Goal: Information Seeking & Learning: Learn about a topic

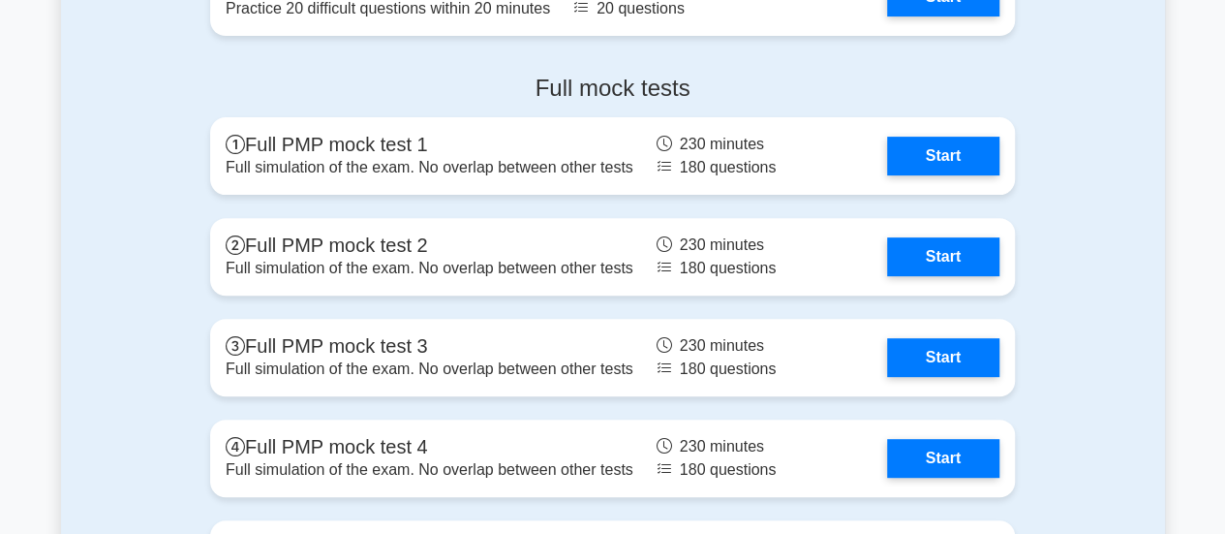
scroll to position [7617, 0]
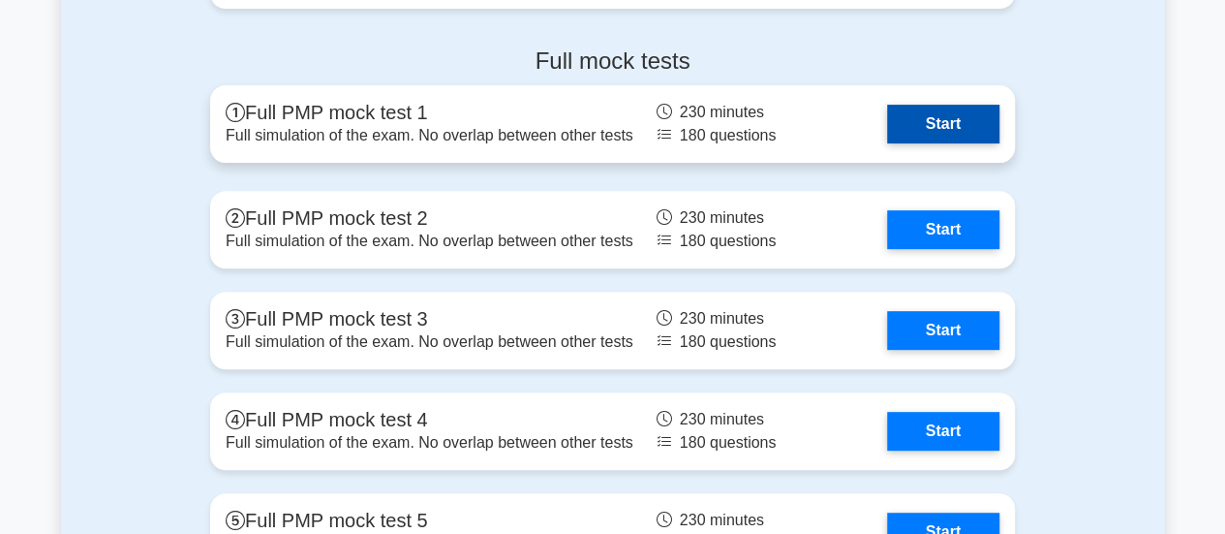
click at [955, 130] on link "Start" at bounding box center [943, 124] width 112 height 39
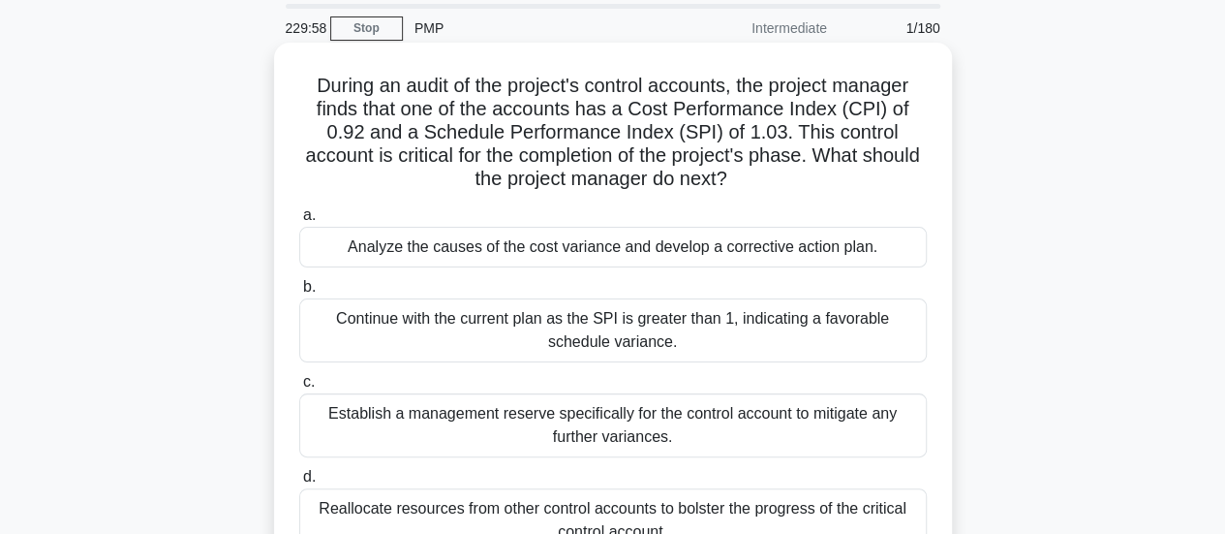
scroll to position [97, 0]
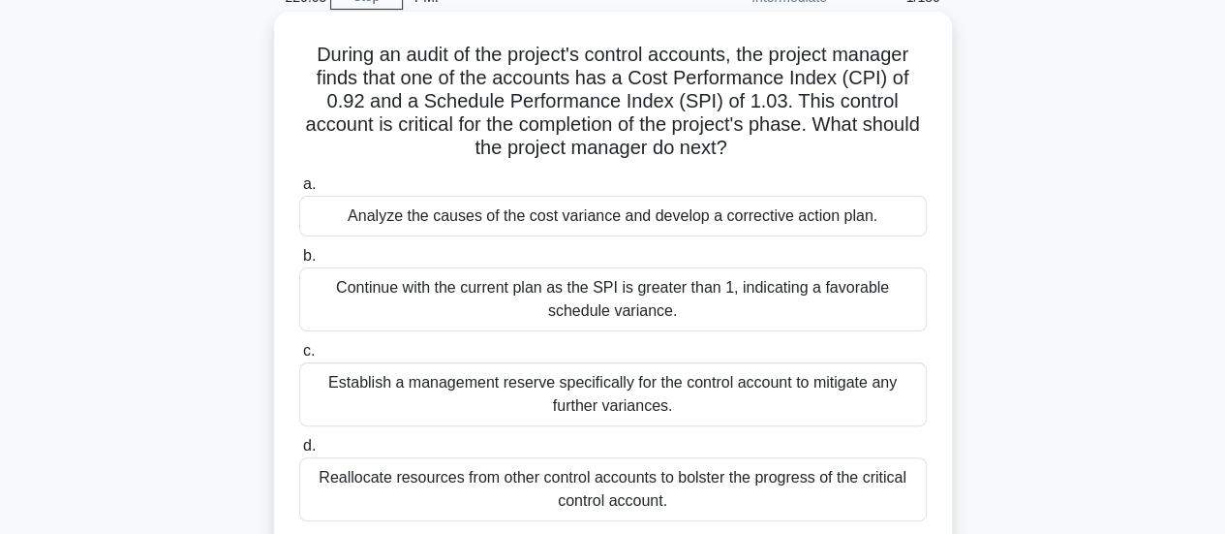
click at [680, 299] on div "Continue with the current plan as the SPI is greater than 1, indicating a favor…" at bounding box center [612, 299] width 627 height 64
click at [299, 262] on input "b. Continue with the current plan as the SPI is greater than 1, indicating a fa…" at bounding box center [299, 256] width 0 height 13
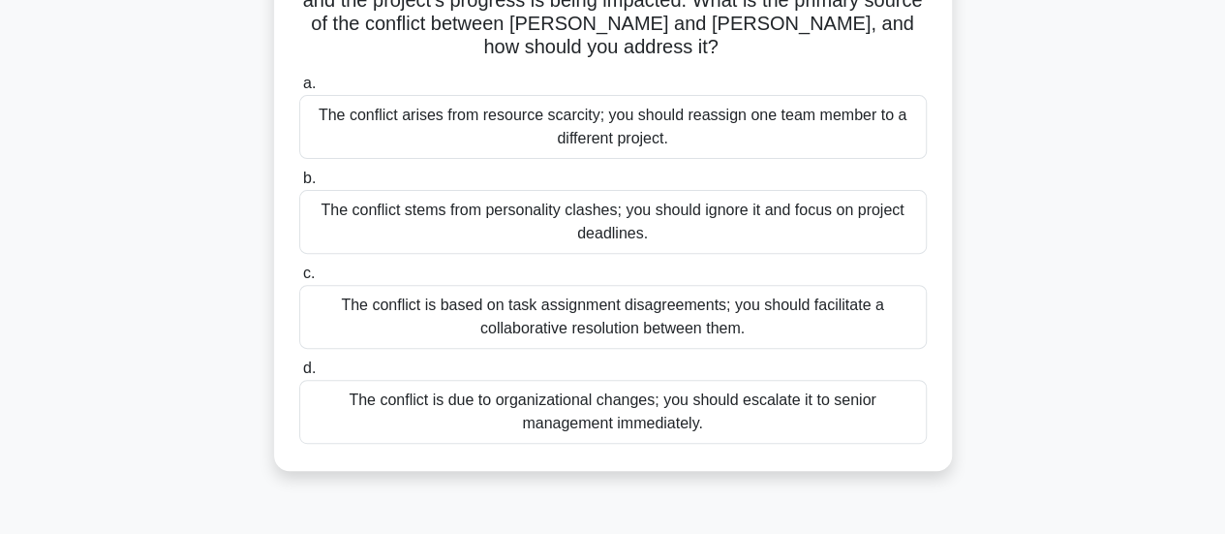
scroll to position [290, 0]
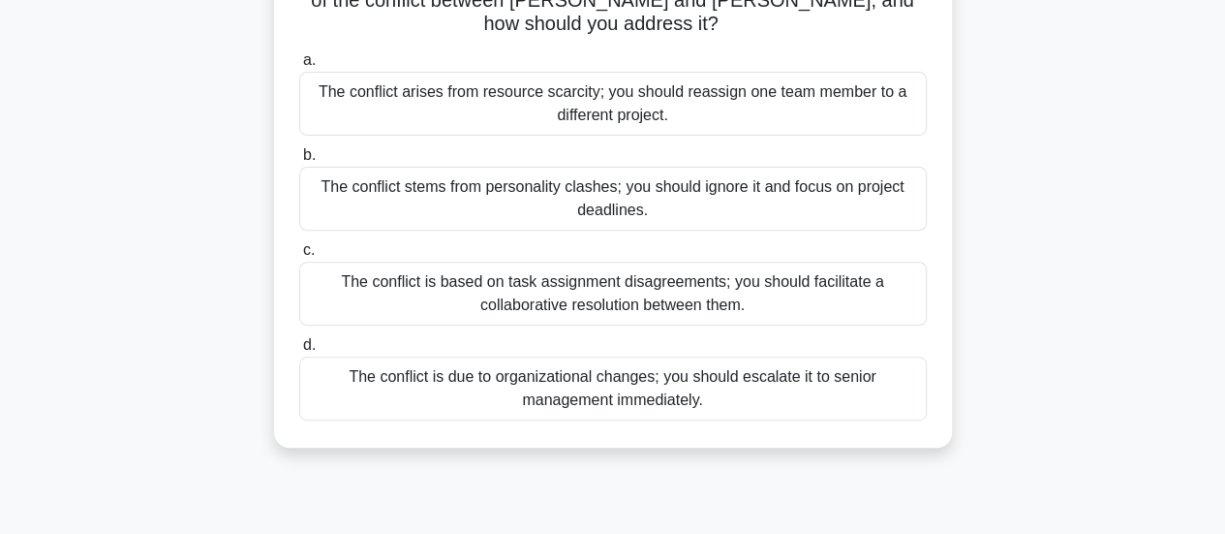
click at [556, 261] on div "The conflict is based on task assignment disagreements; you should facilitate a…" at bounding box center [612, 293] width 627 height 64
click at [299, 257] on input "c. The conflict is based on task assignment disagreements; you should facilitat…" at bounding box center [299, 250] width 0 height 13
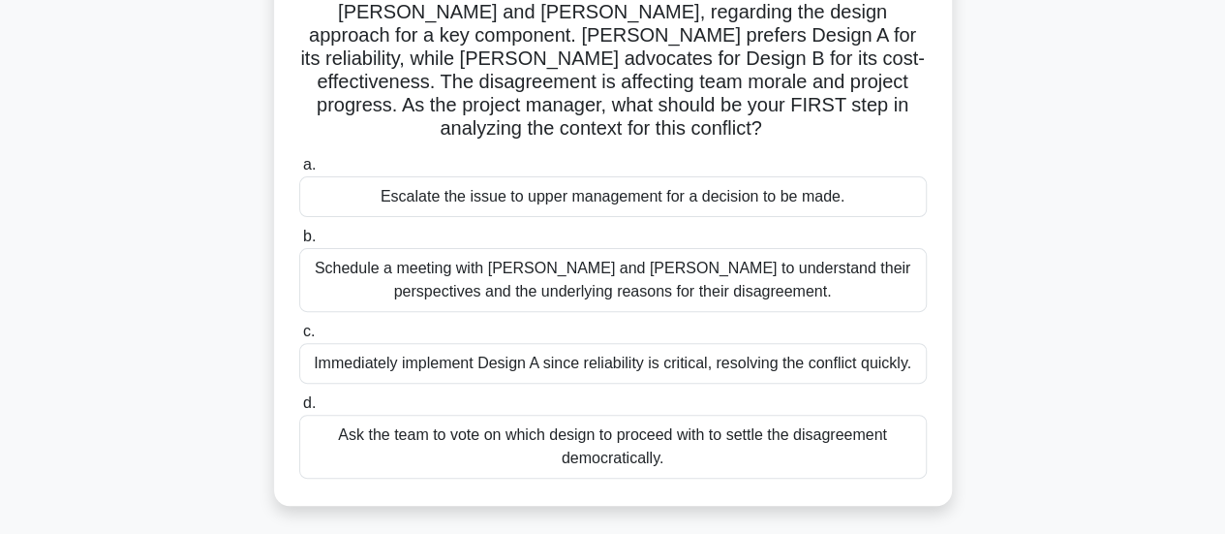
scroll to position [194, 0]
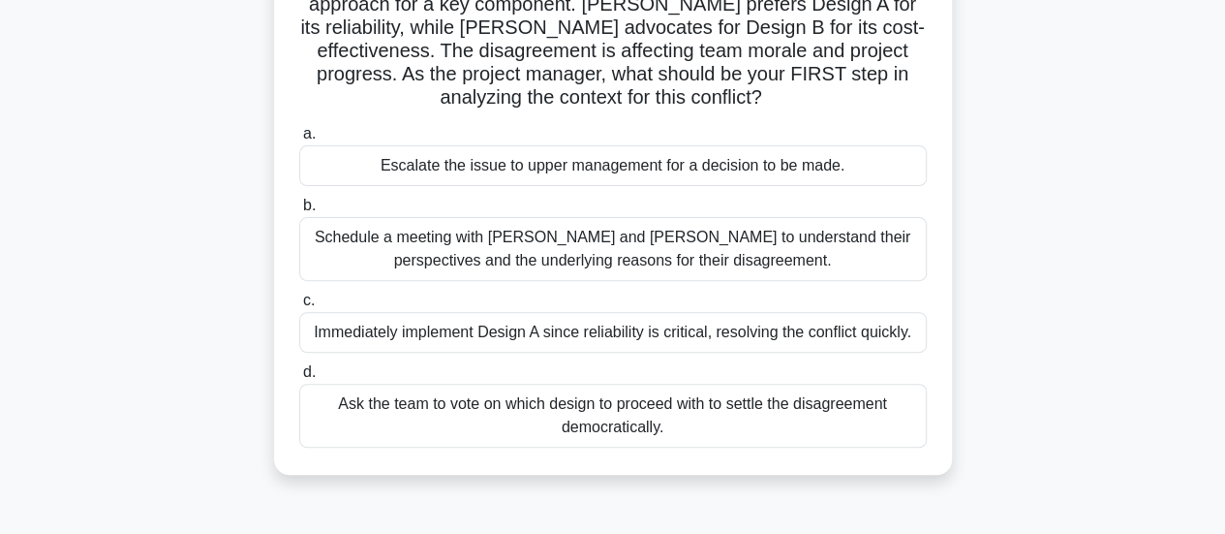
click at [475, 252] on div "Schedule a meeting with Sarah and John to understand their perspectives and the…" at bounding box center [612, 249] width 627 height 64
click at [299, 212] on input "b. Schedule a meeting with Sarah and John to understand their perspectives and …" at bounding box center [299, 205] width 0 height 13
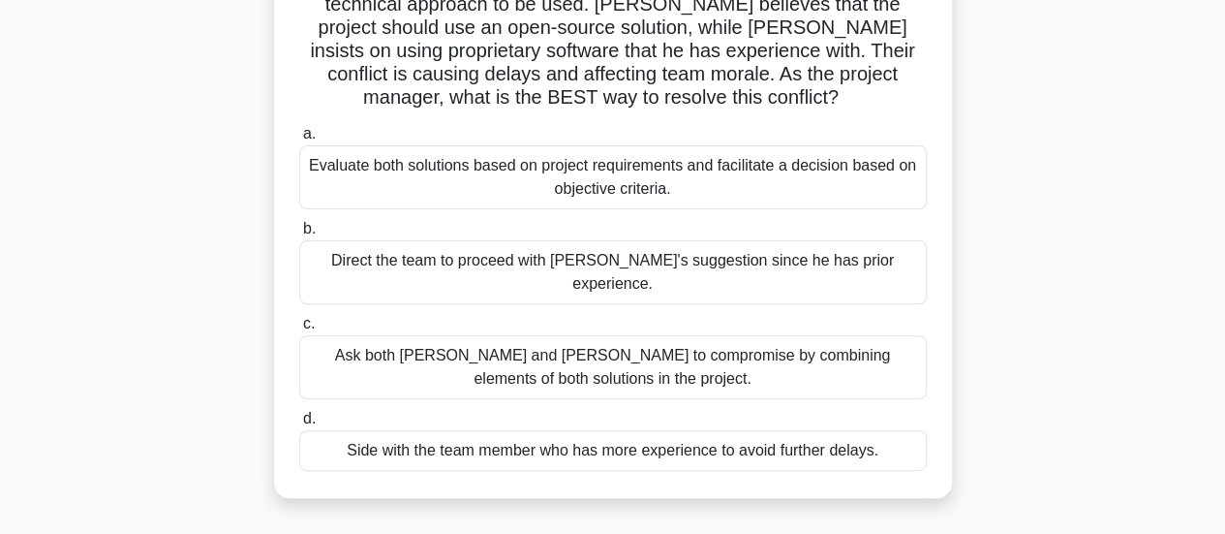
click at [771, 151] on div "Evaluate both solutions based on project requirements and facilitate a decision…" at bounding box center [612, 177] width 627 height 64
click at [299, 140] on input "a. Evaluate both solutions based on project requirements and facilitate a decis…" at bounding box center [299, 134] width 0 height 13
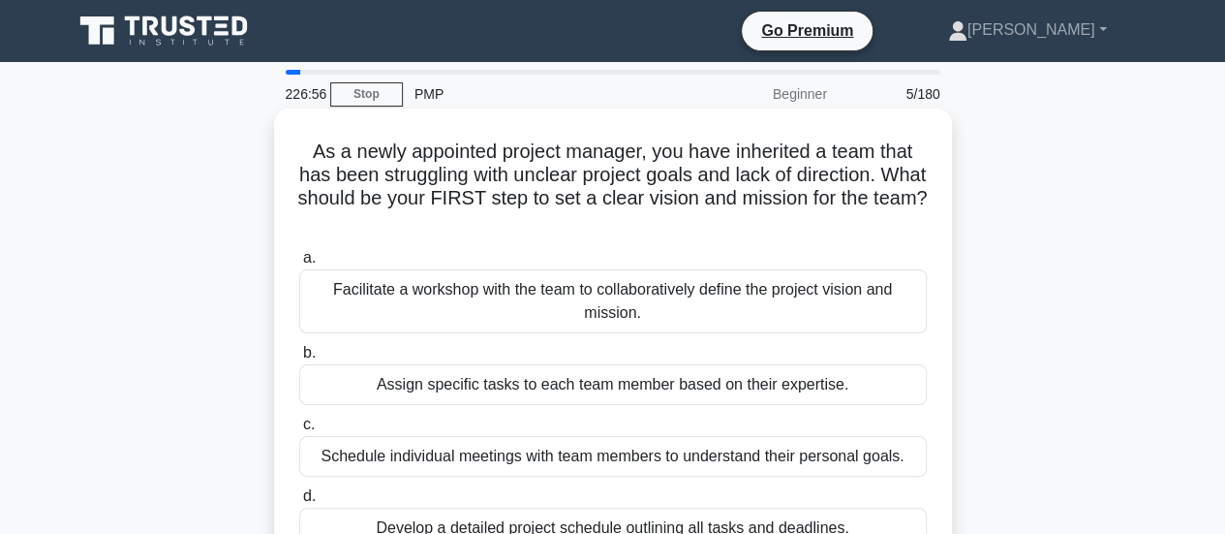
scroll to position [97, 0]
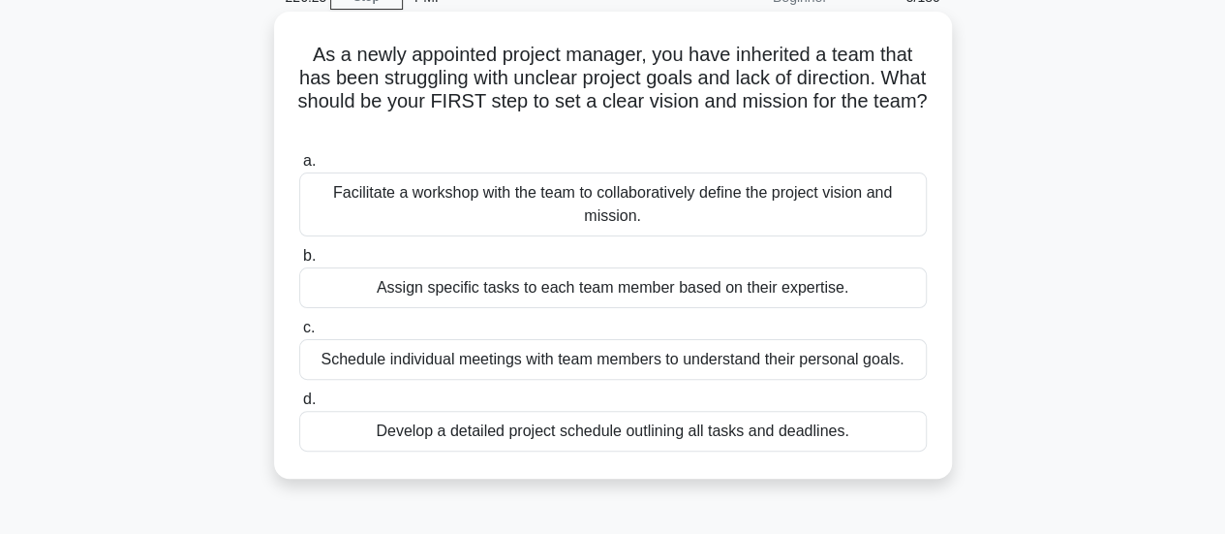
click at [643, 217] on div "Facilitate a workshop with the team to collaboratively define the project visio…" at bounding box center [612, 204] width 627 height 64
click at [299, 168] on input "a. Facilitate a workshop with the team to collaboratively define the project vi…" at bounding box center [299, 161] width 0 height 13
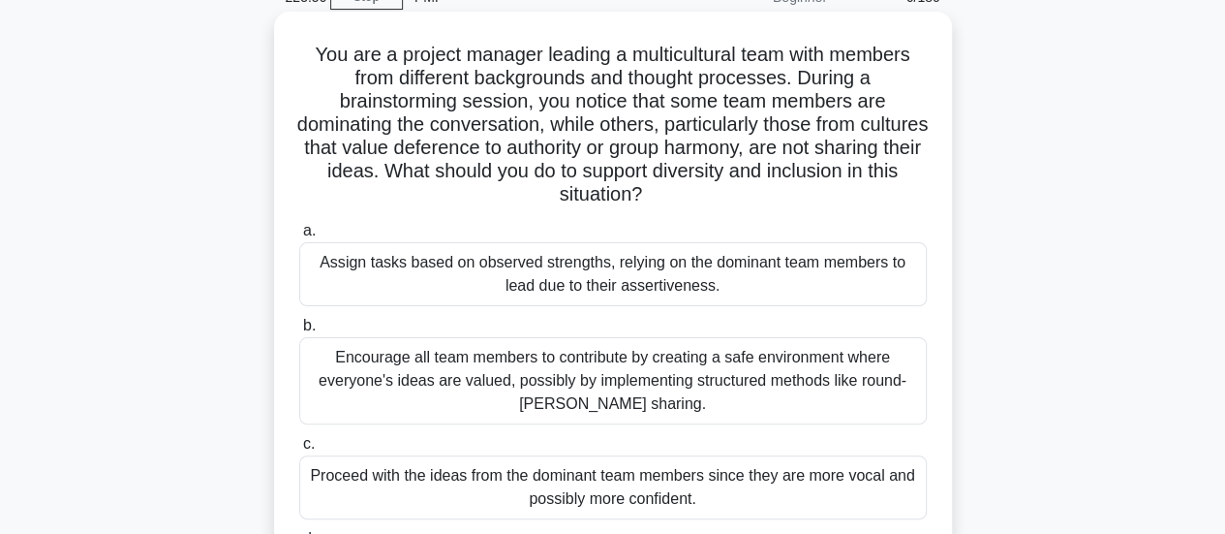
scroll to position [194, 0]
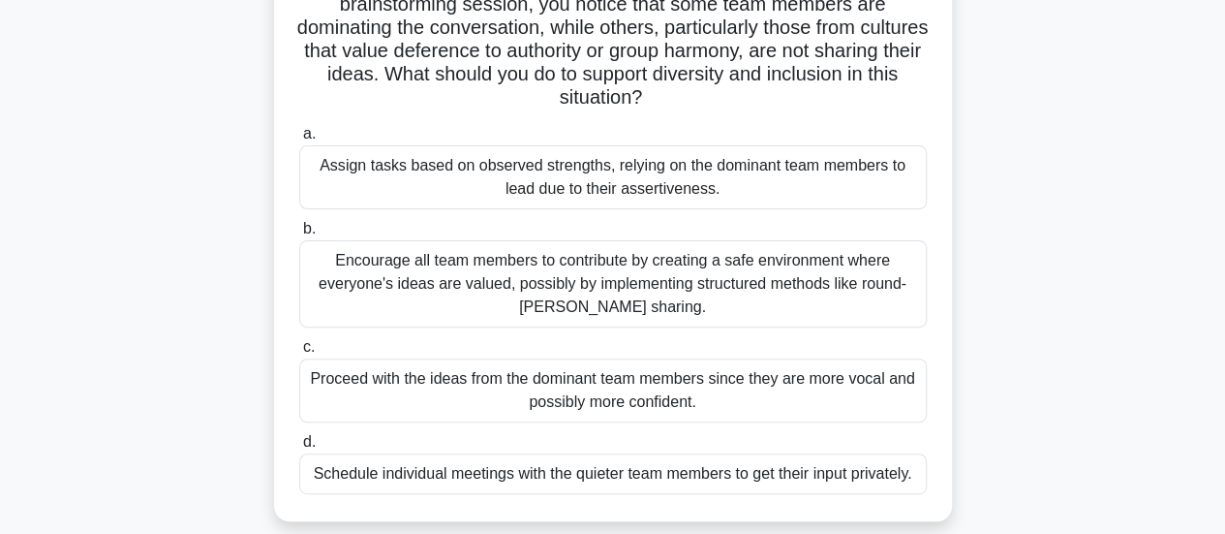
click at [536, 283] on div "Encourage all team members to contribute by creating a safe environment where e…" at bounding box center [612, 283] width 627 height 87
click at [299, 235] on input "b. Encourage all team members to contribute by creating a safe environment wher…" at bounding box center [299, 229] width 0 height 13
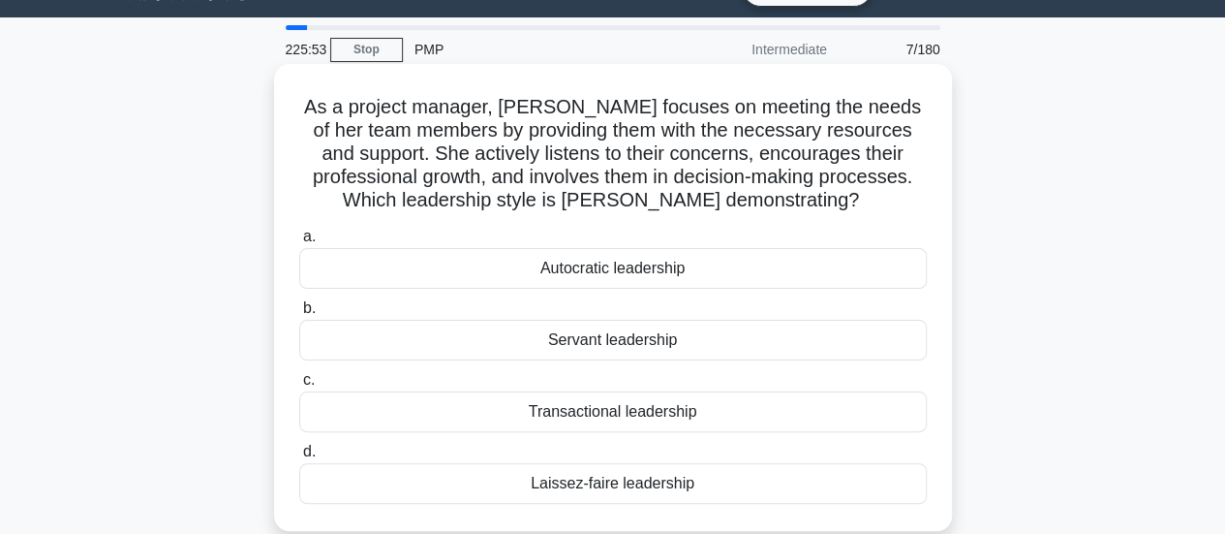
scroll to position [0, 0]
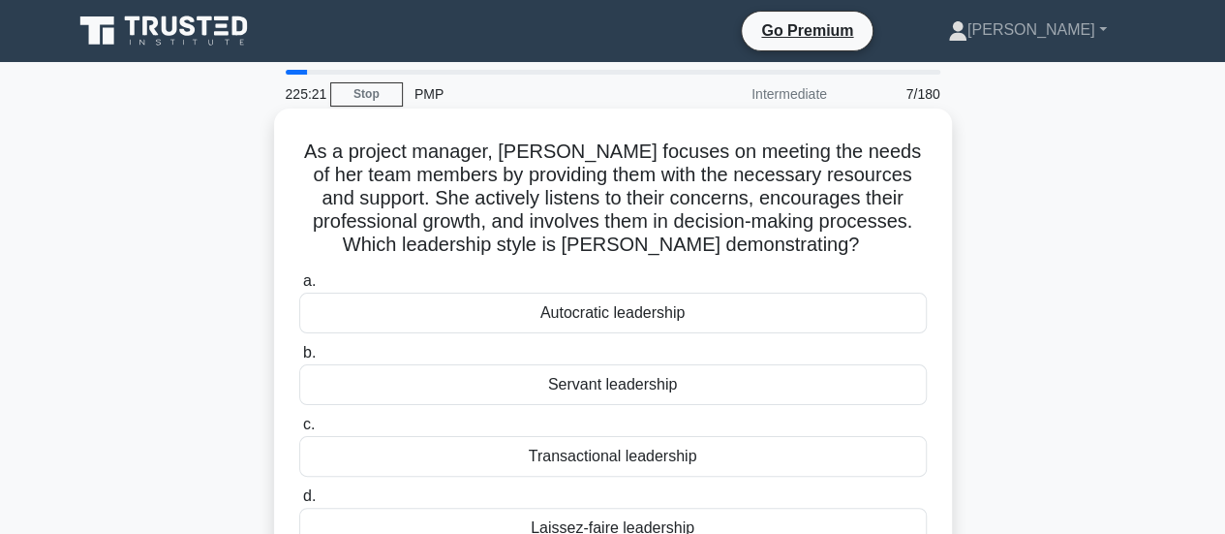
click at [631, 384] on div "Servant leadership" at bounding box center [612, 384] width 627 height 41
click at [299, 359] on input "b. Servant leadership" at bounding box center [299, 353] width 0 height 13
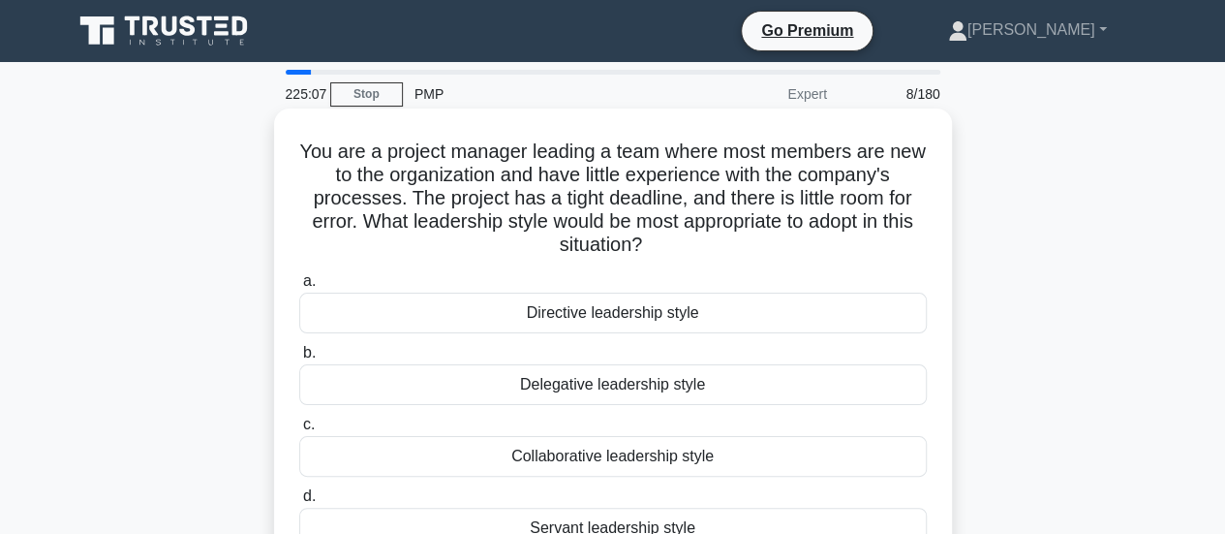
click at [606, 311] on div "Directive leadership style" at bounding box center [612, 312] width 627 height 41
click at [299, 288] on input "a. Directive leadership style" at bounding box center [299, 281] width 0 height 13
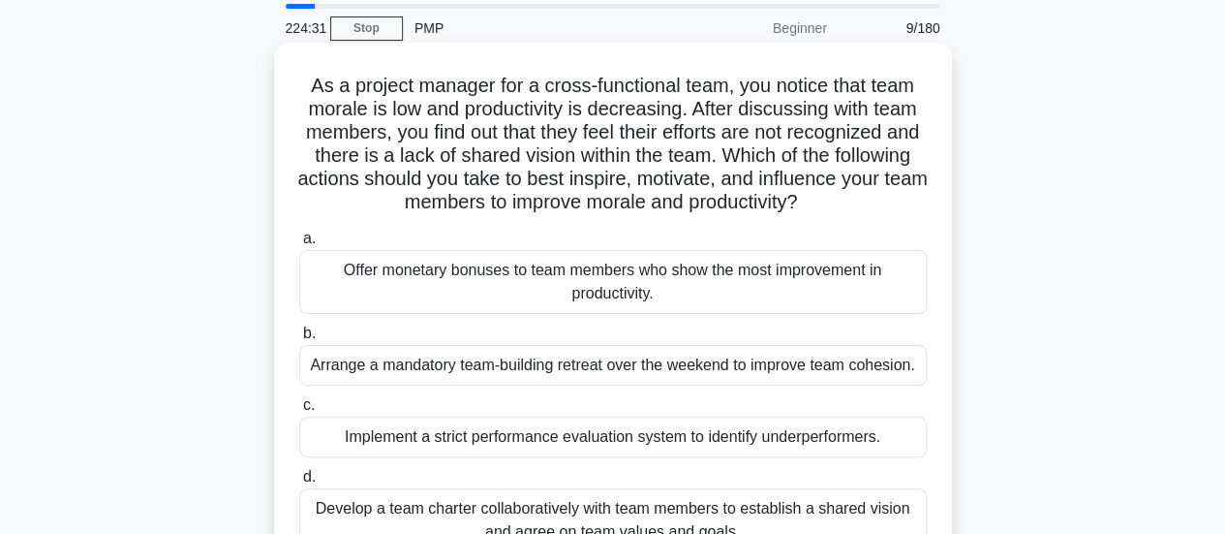
scroll to position [97, 0]
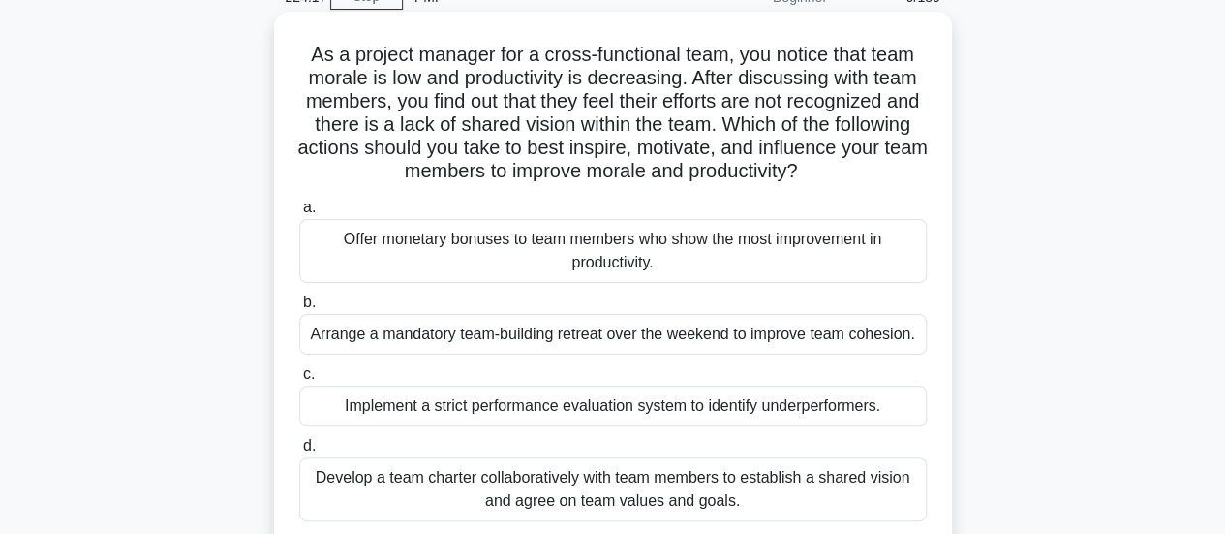
click at [682, 481] on div "Develop a team charter collaboratively with team members to establish a shared …" at bounding box center [612, 489] width 627 height 64
click at [299, 452] on input "d. Develop a team charter collaboratively with team members to establish a shar…" at bounding box center [299, 446] width 0 height 13
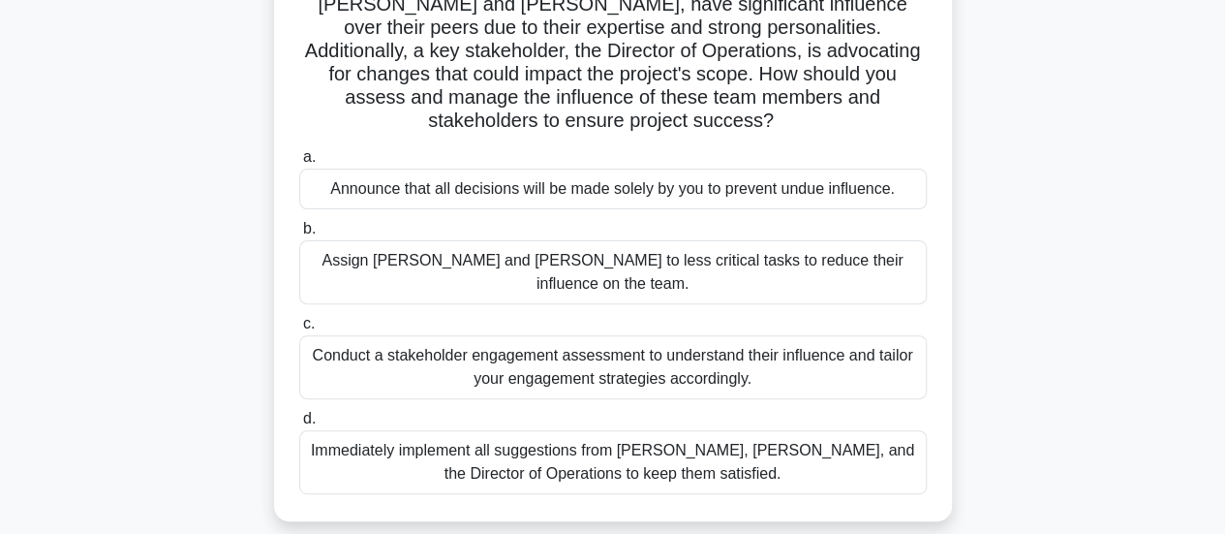
scroll to position [290, 0]
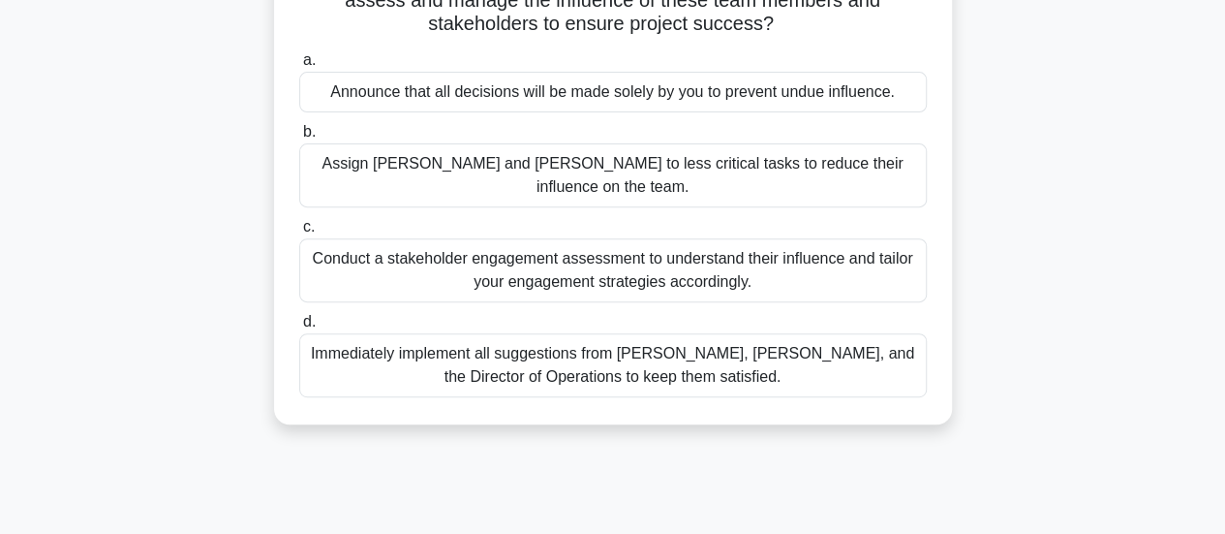
click at [546, 238] on div "Conduct a stakeholder engagement assessment to understand their influence and t…" at bounding box center [612, 270] width 627 height 64
click at [299, 230] on input "c. Conduct a stakeholder engagement assessment to understand their influence an…" at bounding box center [299, 227] width 0 height 13
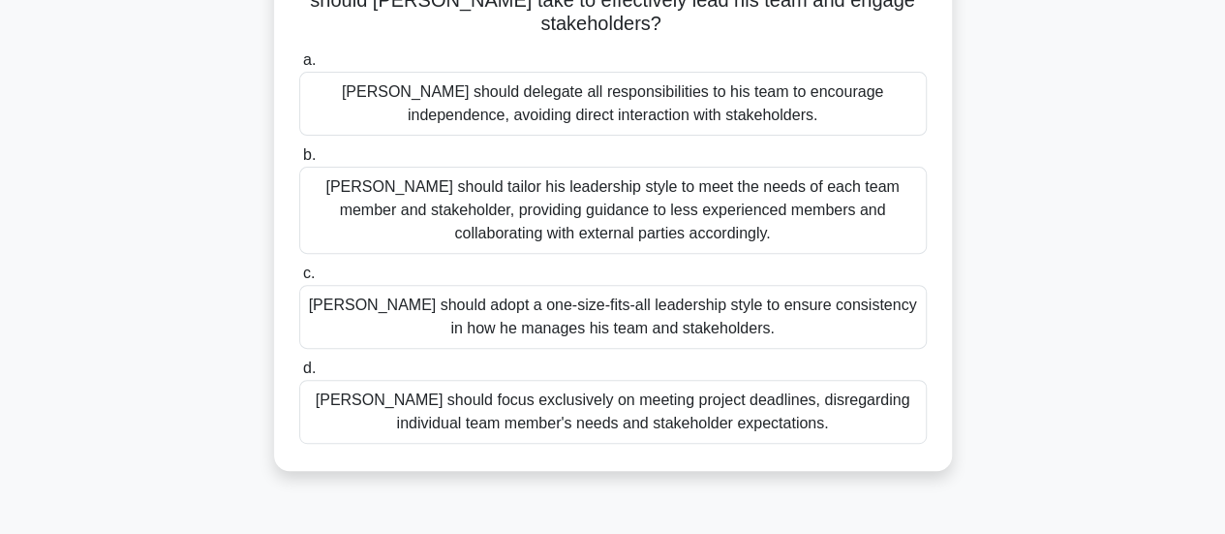
click at [544, 184] on div "John should tailor his leadership style to meet the needs of each team member a…" at bounding box center [612, 210] width 627 height 87
click at [299, 162] on input "b. John should tailor his leadership style to meet the needs of each team membe…" at bounding box center [299, 155] width 0 height 13
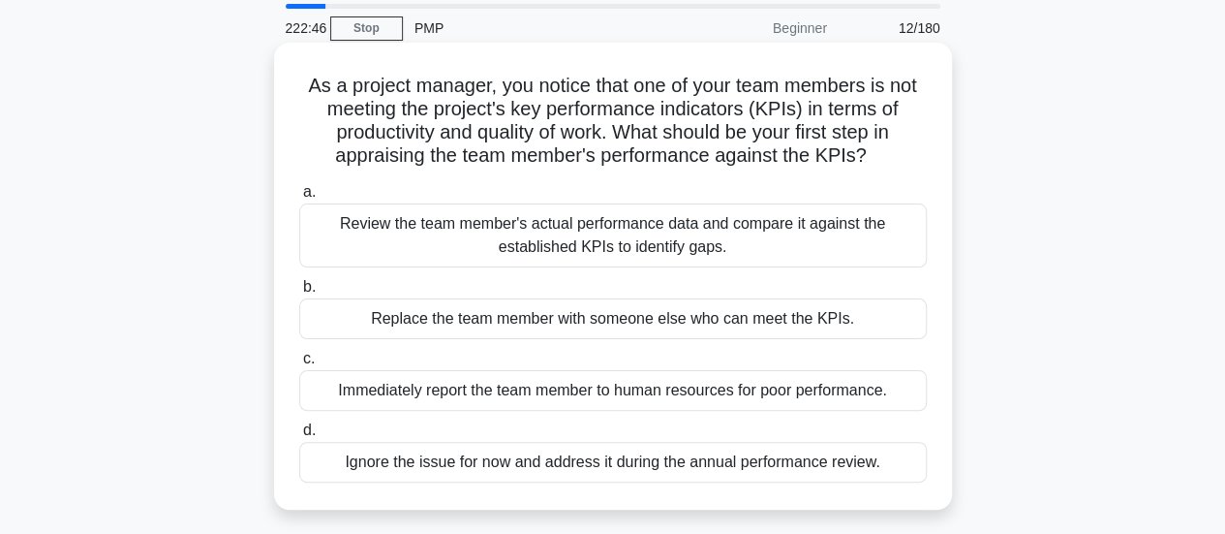
scroll to position [97, 0]
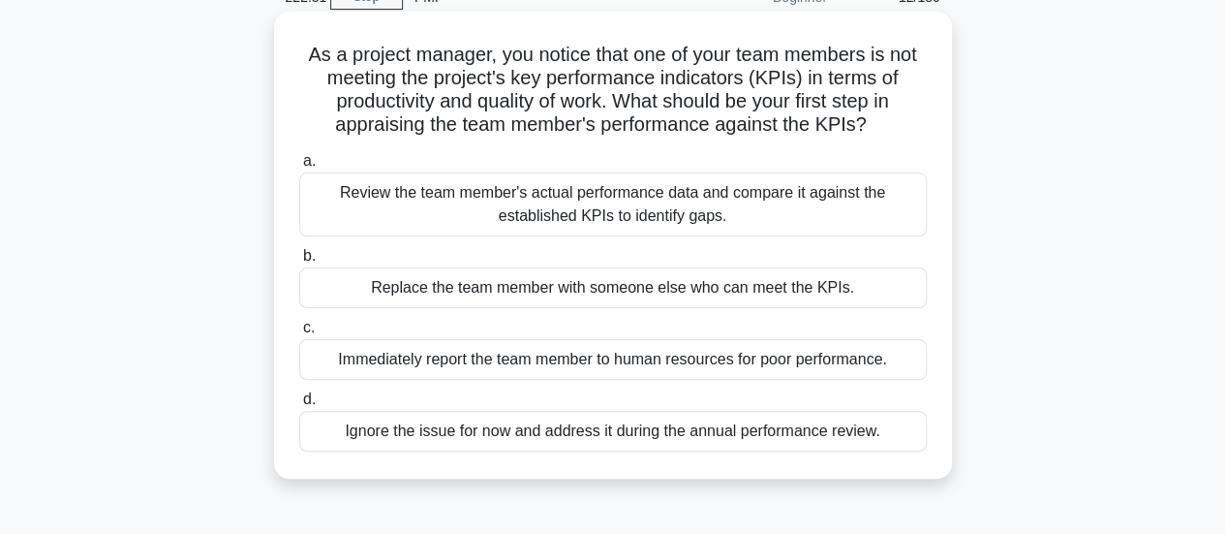
click at [564, 210] on div "Review the team member's actual performance data and compare it against the est…" at bounding box center [612, 204] width 627 height 64
click at [299, 168] on input "a. Review the team member's actual performance data and compare it against the …" at bounding box center [299, 161] width 0 height 13
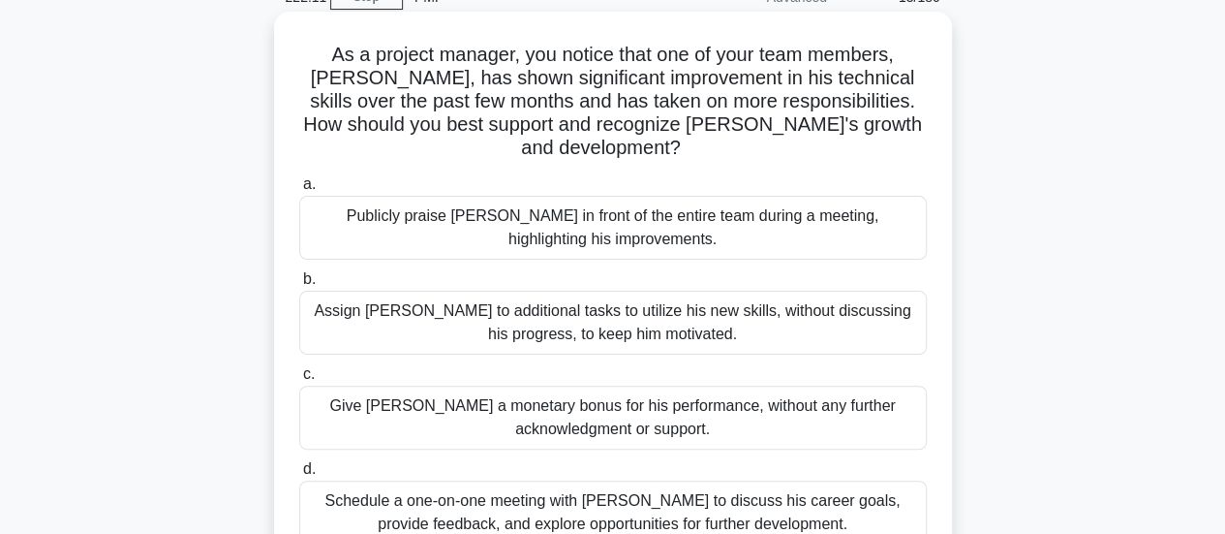
scroll to position [194, 0]
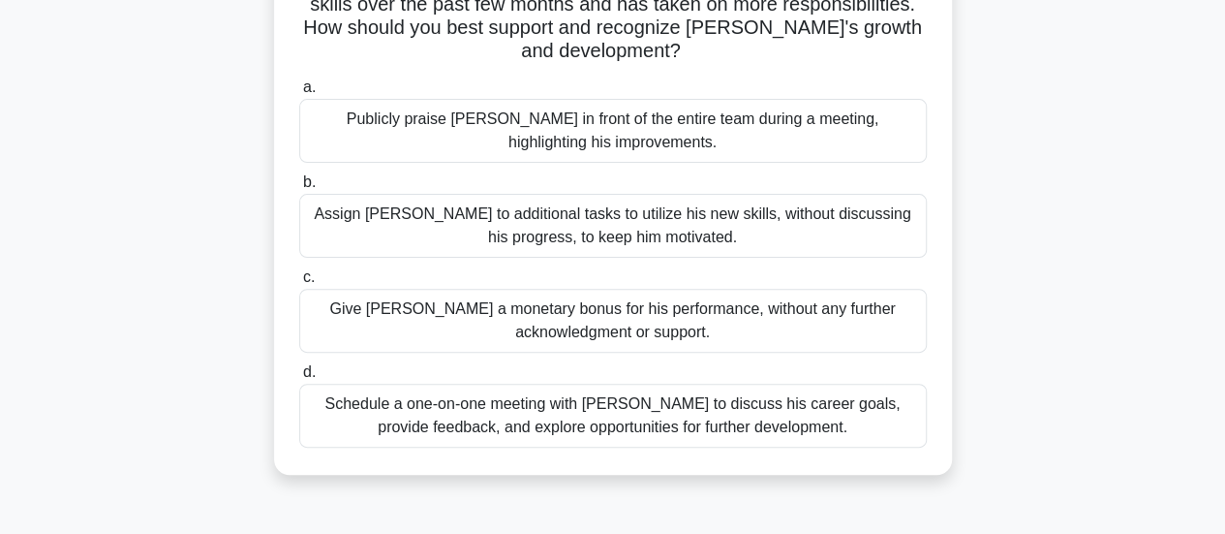
click at [575, 395] on div "Schedule a one-on-one meeting with Alex to discuss his career goals, provide fe…" at bounding box center [612, 415] width 627 height 64
click at [299, 379] on input "d. Schedule a one-on-one meeting with Alex to discuss his career goals, provide…" at bounding box center [299, 372] width 0 height 13
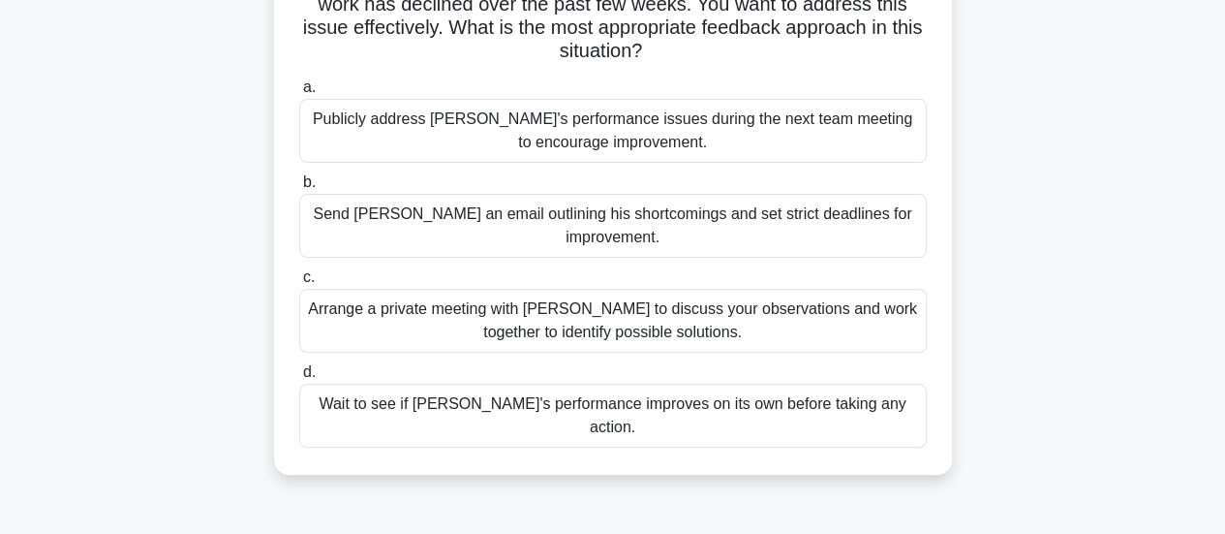
scroll to position [97, 0]
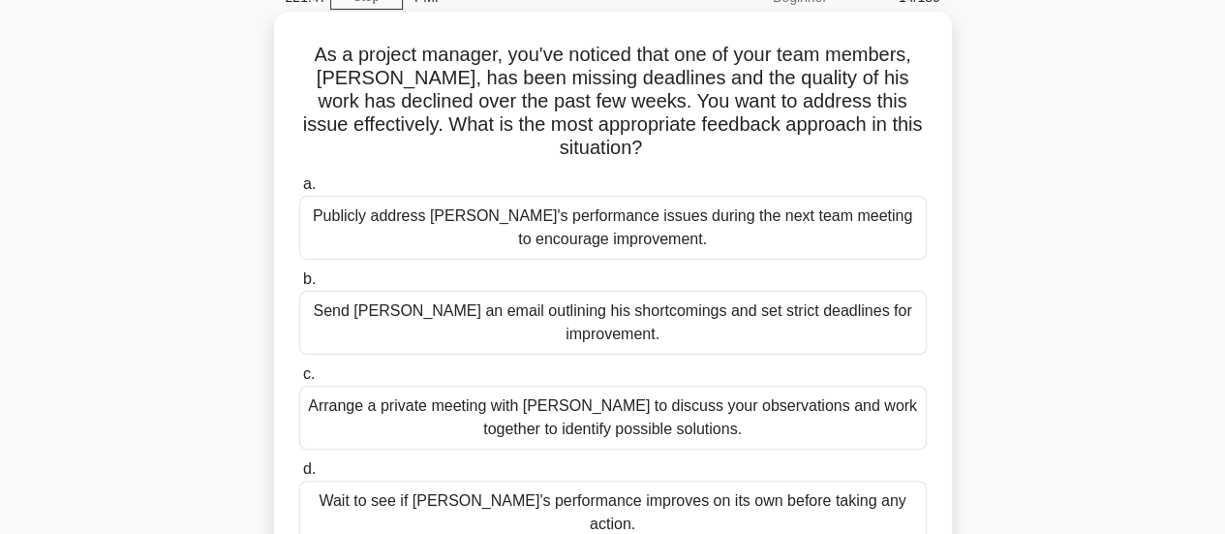
click at [504, 385] on div "Arrange a private meeting with Alex to discuss your observations and work toget…" at bounding box center [612, 417] width 627 height 64
click at [299, 381] on input "c. Arrange a private meeting with Alex to discuss your observations and work to…" at bounding box center [299, 374] width 0 height 13
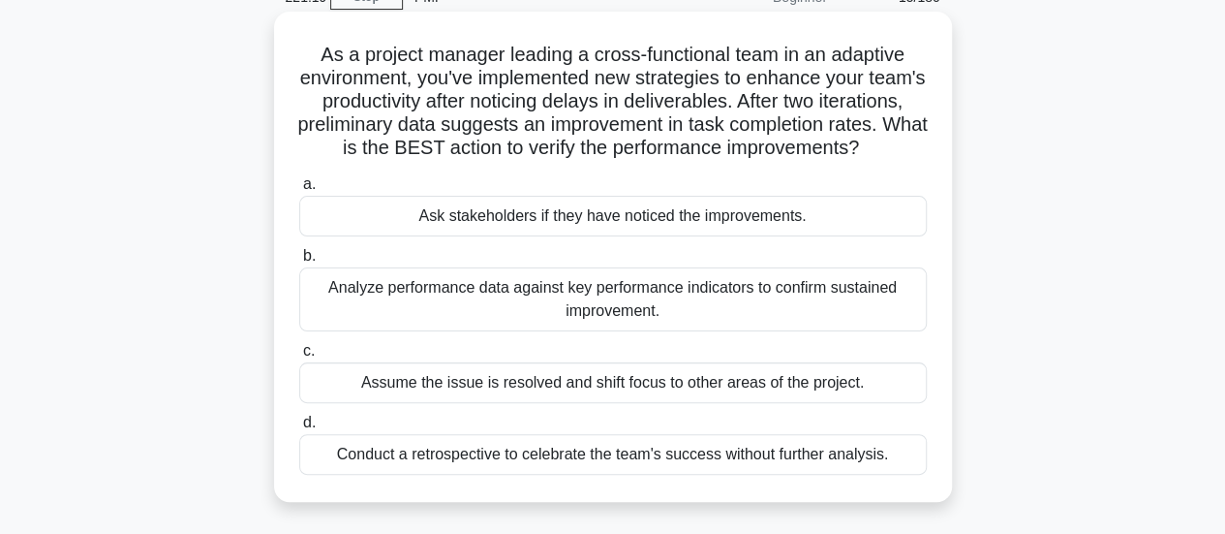
scroll to position [194, 0]
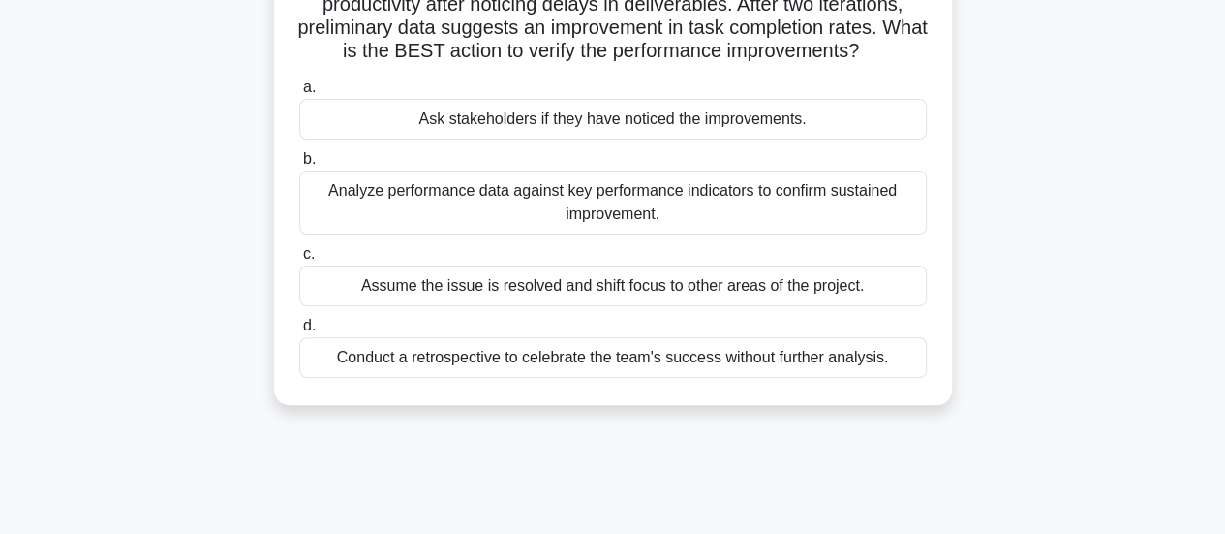
click at [413, 234] on div "Analyze performance data against key performance indicators to confirm sustaine…" at bounding box center [612, 202] width 627 height 64
click at [299, 166] on input "b. Analyze performance data against key performance indicators to confirm susta…" at bounding box center [299, 159] width 0 height 13
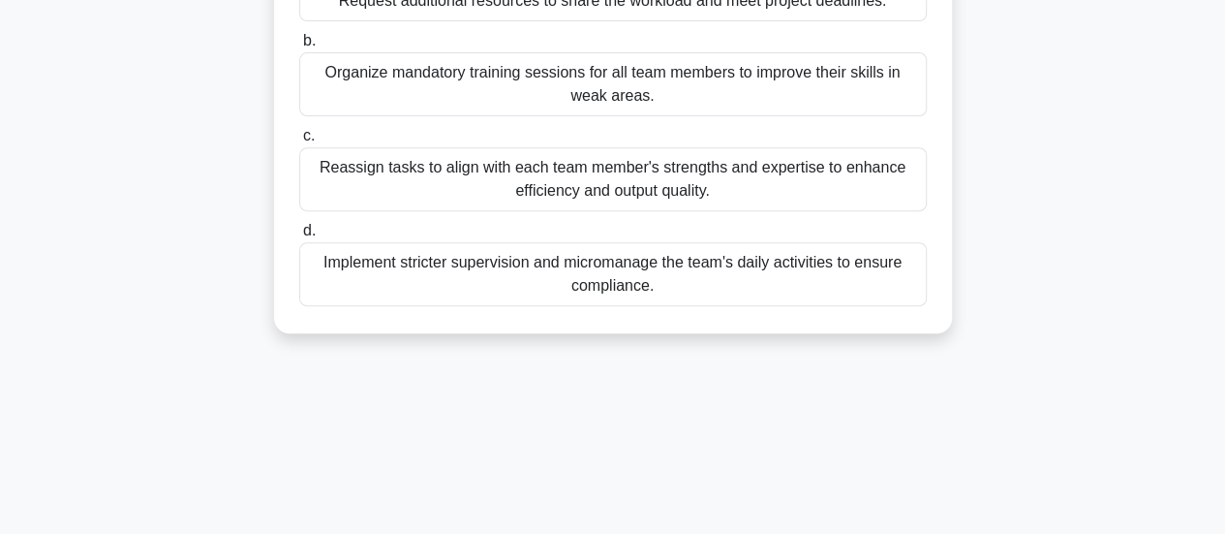
scroll to position [290, 0]
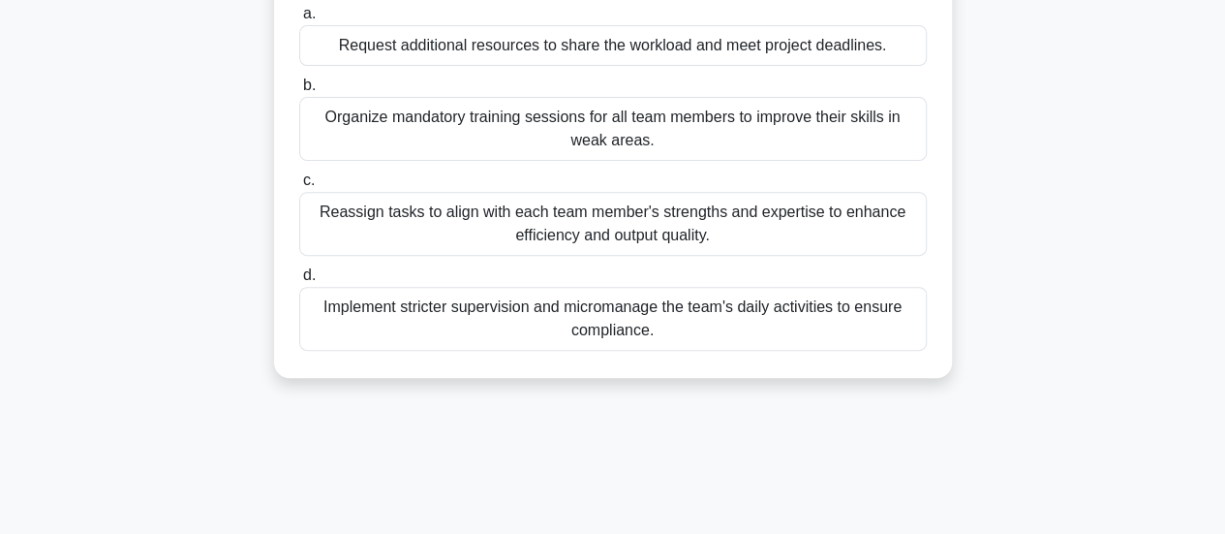
click at [521, 253] on div "Reassign tasks to align with each team member's strengths and expertise to enha…" at bounding box center [612, 224] width 627 height 64
click at [299, 187] on input "c. Reassign tasks to align with each team member's strengths and expertise to e…" at bounding box center [299, 180] width 0 height 13
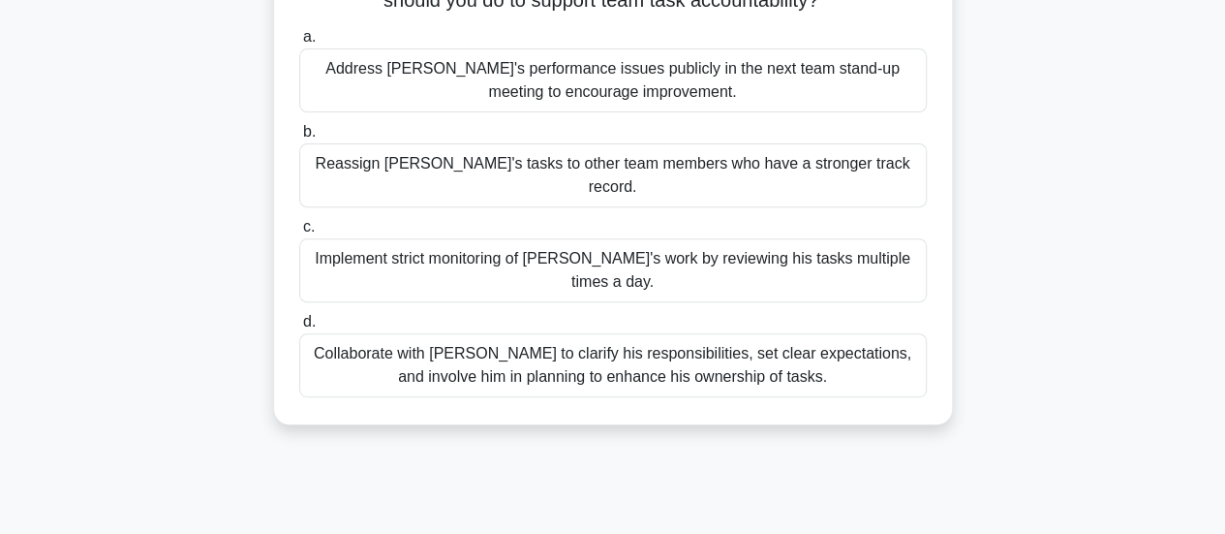
click at [721, 333] on div "Collaborate with Alex to clarify his responsibilities, set clear expectations, …" at bounding box center [612, 365] width 627 height 64
click at [299, 319] on input "d. Collaborate with Alex to clarify his responsibilities, set clear expectation…" at bounding box center [299, 322] width 0 height 13
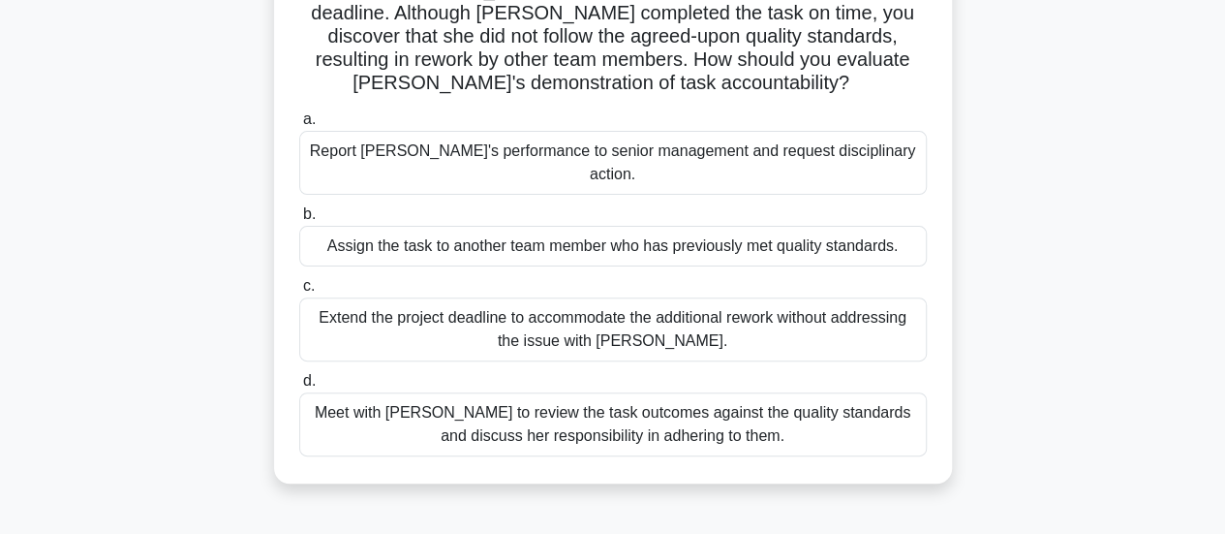
scroll to position [194, 0]
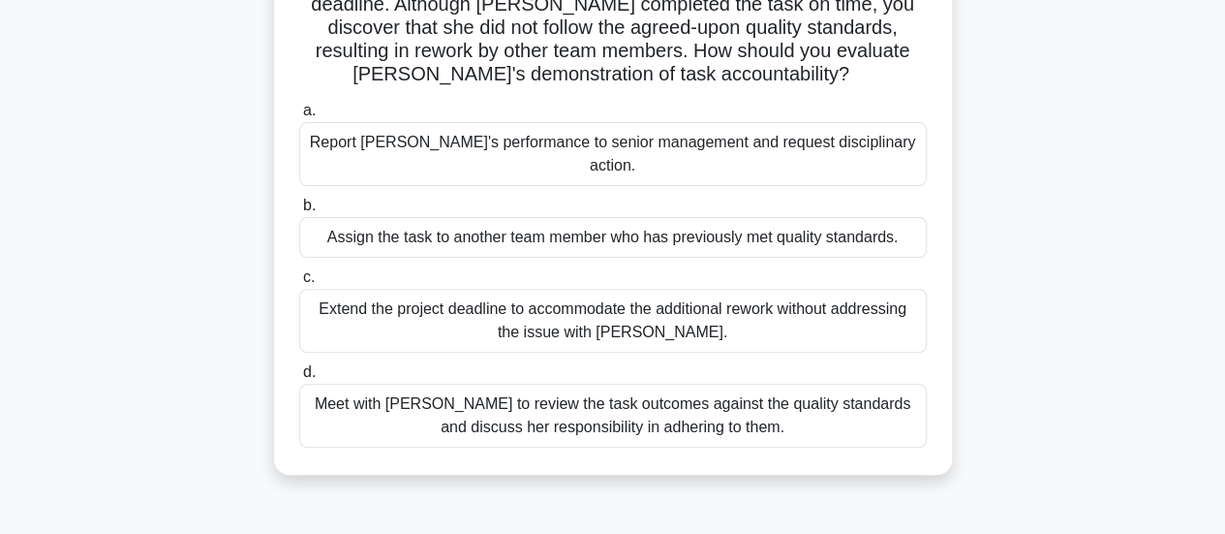
click at [714, 392] on div "Meet with Priya to review the task outcomes against the quality standards and d…" at bounding box center [612, 415] width 627 height 64
click at [299, 379] on input "d. Meet with Priya to review the task outcomes against the quality standards an…" at bounding box center [299, 372] width 0 height 13
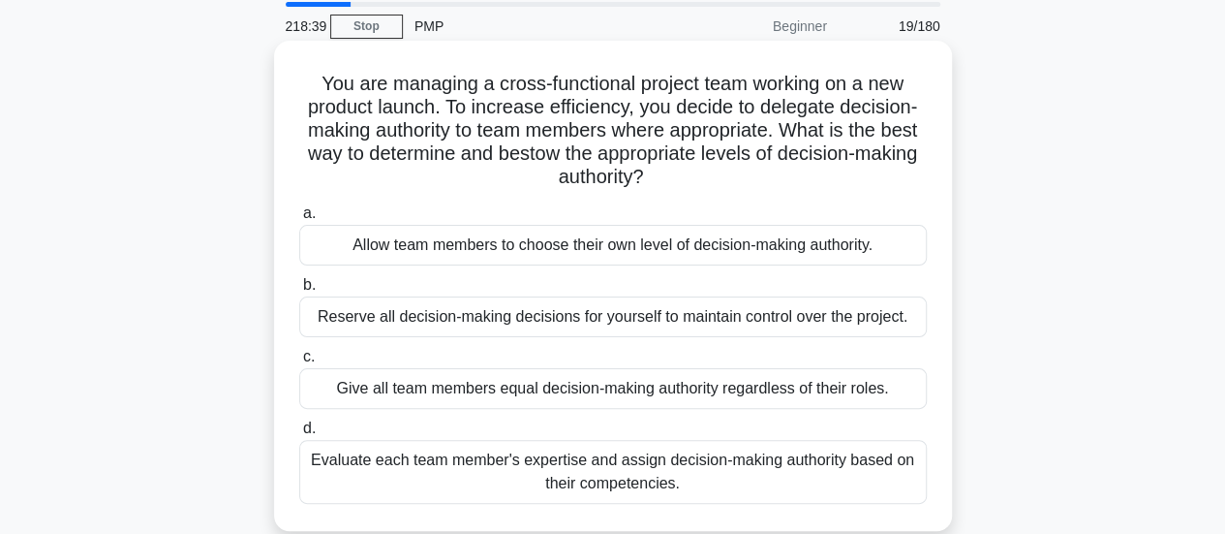
scroll to position [97, 0]
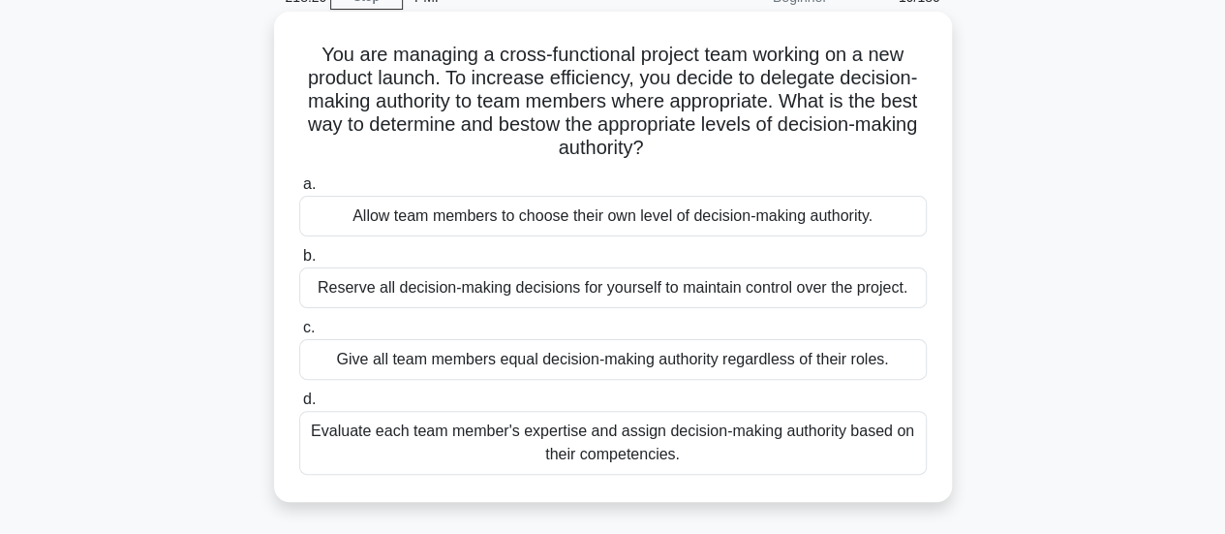
click at [855, 433] on div "Evaluate each team member's expertise and assign decision-making authority base…" at bounding box center [612, 443] width 627 height 64
click at [299, 406] on input "d. Evaluate each team member's expertise and assign decision-making authority b…" at bounding box center [299, 399] width 0 height 13
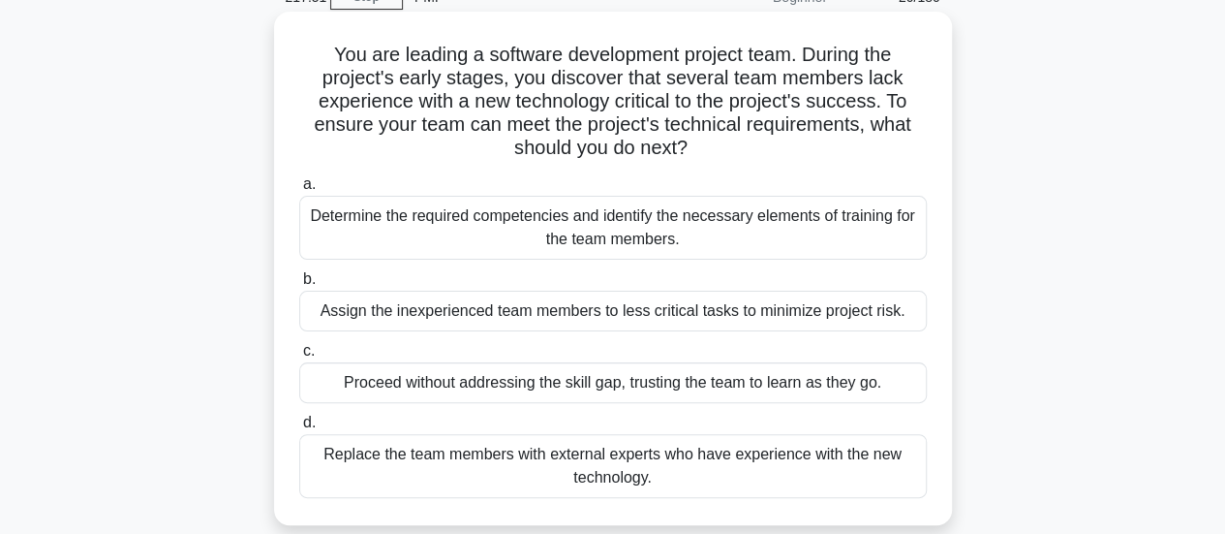
click at [480, 226] on div "Determine the required competencies and identify the necessary elements of trai…" at bounding box center [612, 228] width 627 height 64
click at [299, 191] on input "a. Determine the required competencies and identify the necessary elements of t…" at bounding box center [299, 184] width 0 height 13
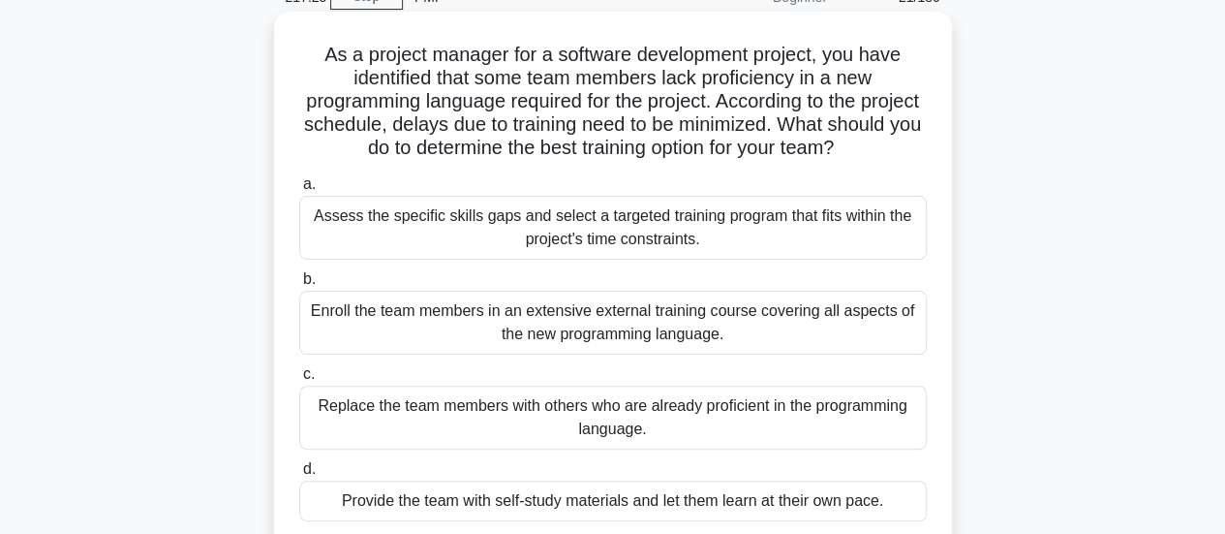
click at [564, 225] on div "Assess the specific skills gaps and select a targeted training program that fit…" at bounding box center [612, 228] width 627 height 64
click at [299, 191] on input "a. Assess the specific skills gaps and select a targeted training program that …" at bounding box center [299, 184] width 0 height 13
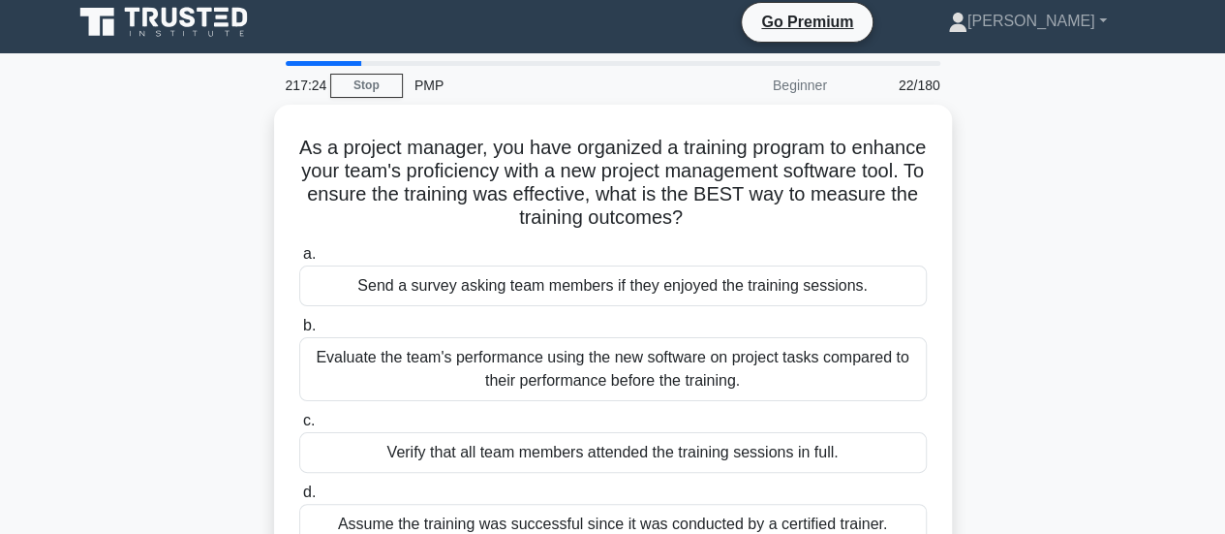
scroll to position [0, 0]
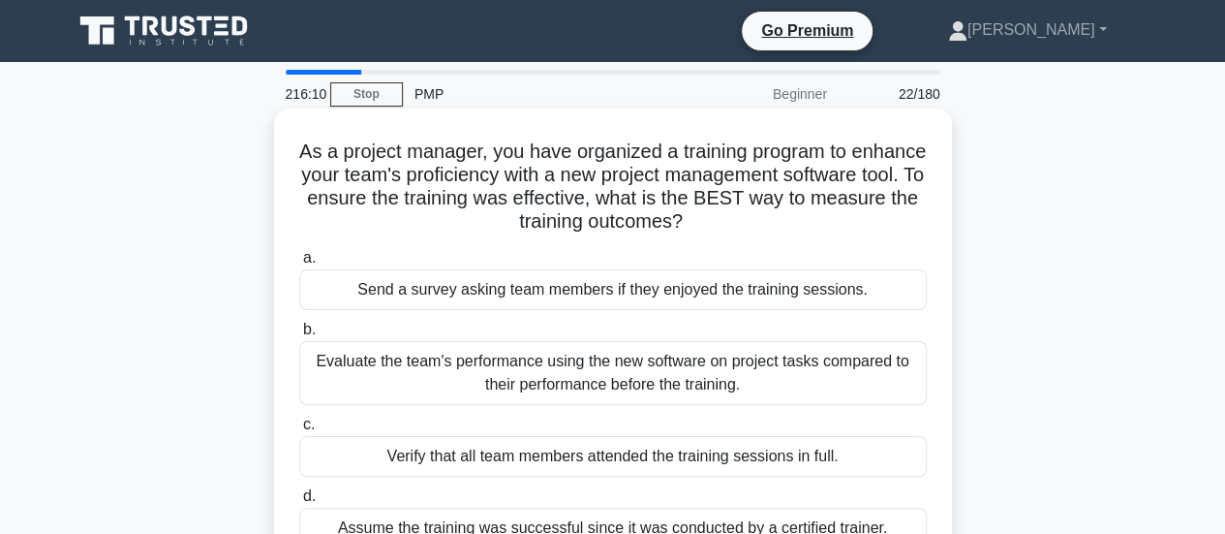
click at [548, 373] on div "Evaluate the team's performance using the new software on project tasks compare…" at bounding box center [612, 373] width 627 height 64
click at [299, 336] on input "b. Evaluate the team's performance using the new software on project tasks comp…" at bounding box center [299, 329] width 0 height 13
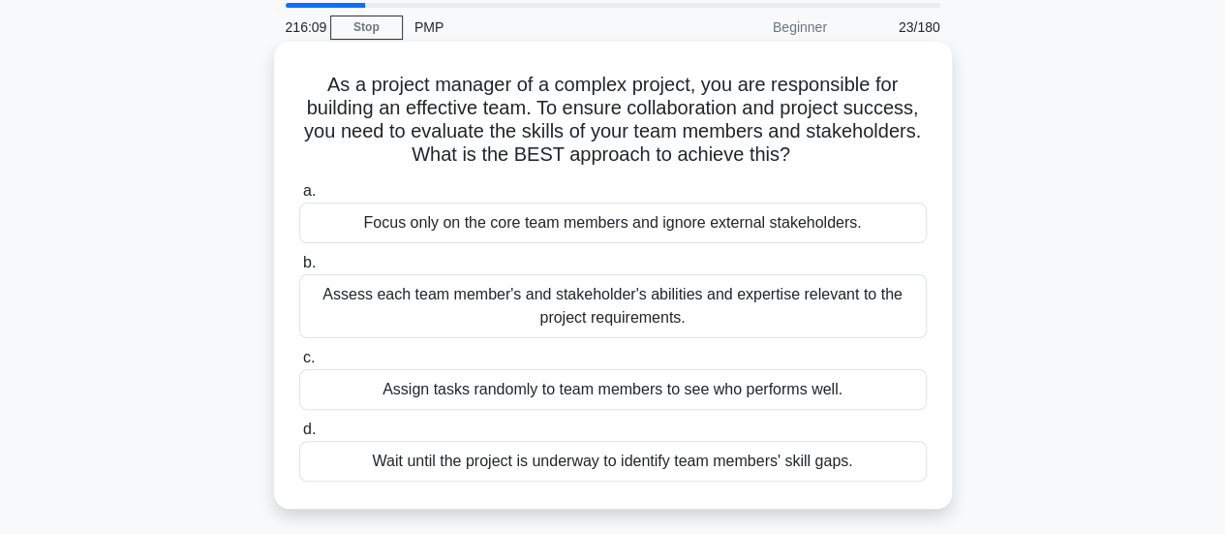
scroll to position [97, 0]
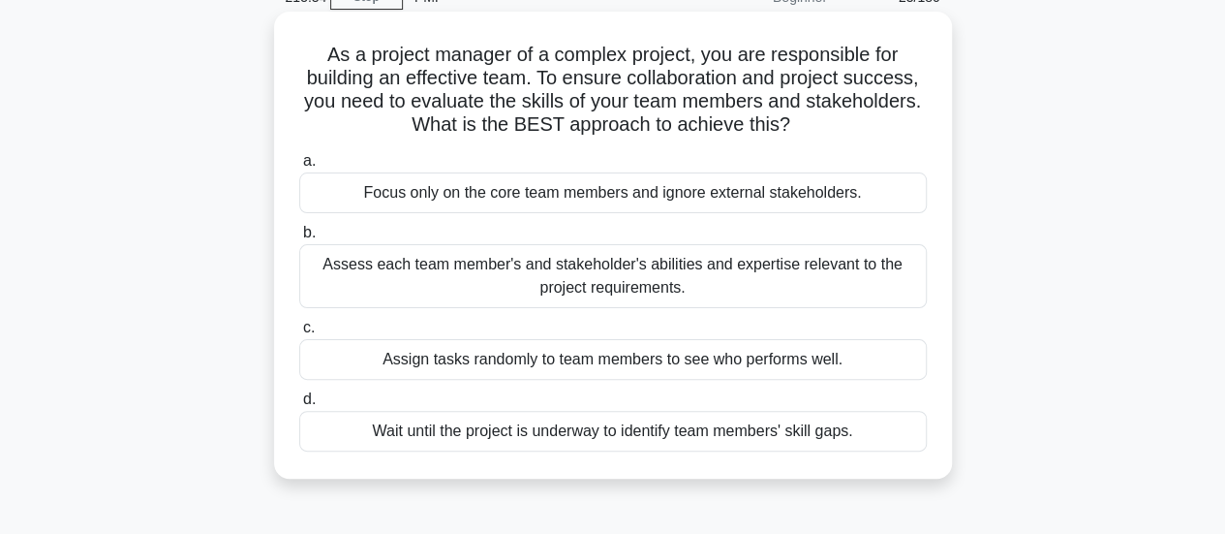
click at [576, 291] on div "Assess each team member's and stakeholder's abilities and expertise relevant to…" at bounding box center [612, 276] width 627 height 64
click at [299, 239] on input "b. Assess each team member's and stakeholder's abilities and expertise relevant…" at bounding box center [299, 233] width 0 height 13
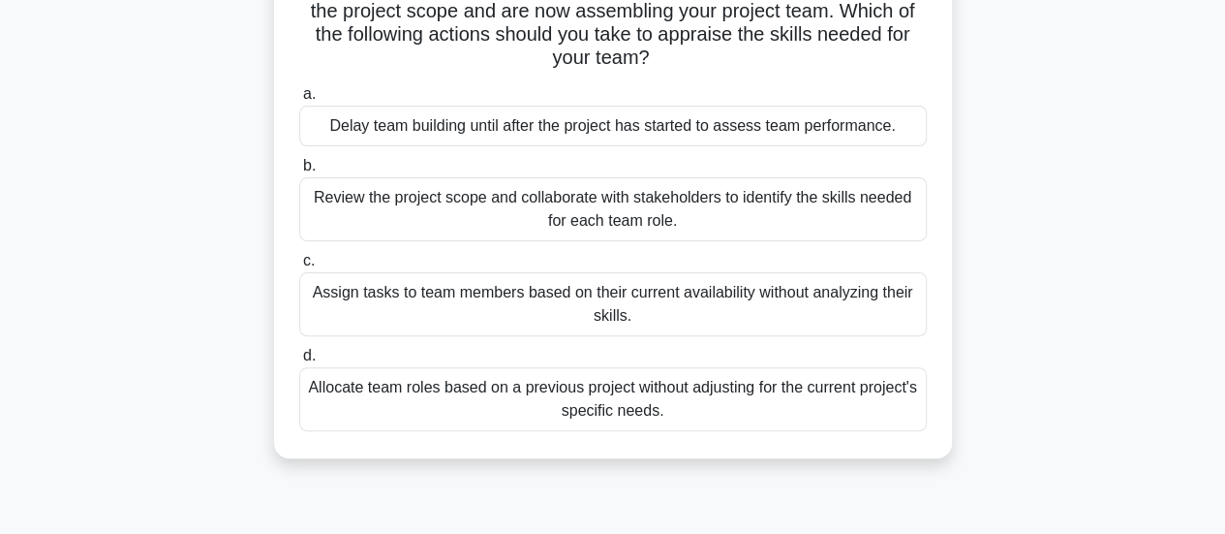
scroll to position [194, 0]
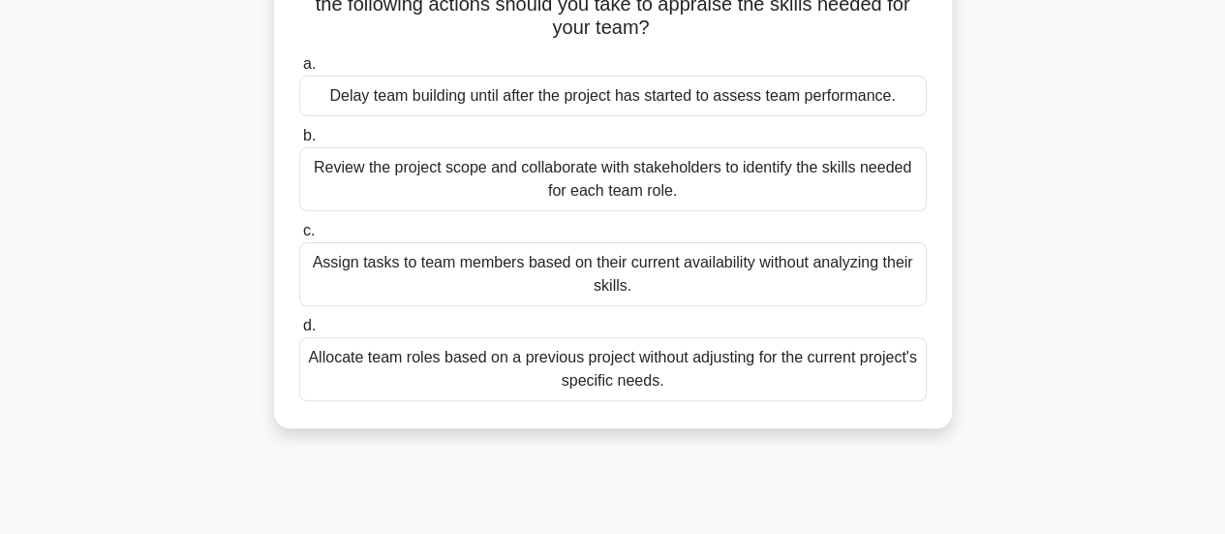
click at [591, 183] on div "Review the project scope and collaborate with stakeholders to identify the skil…" at bounding box center [612, 179] width 627 height 64
click at [299, 142] on input "b. Review the project scope and collaborate with stakeholders to identify the s…" at bounding box center [299, 136] width 0 height 13
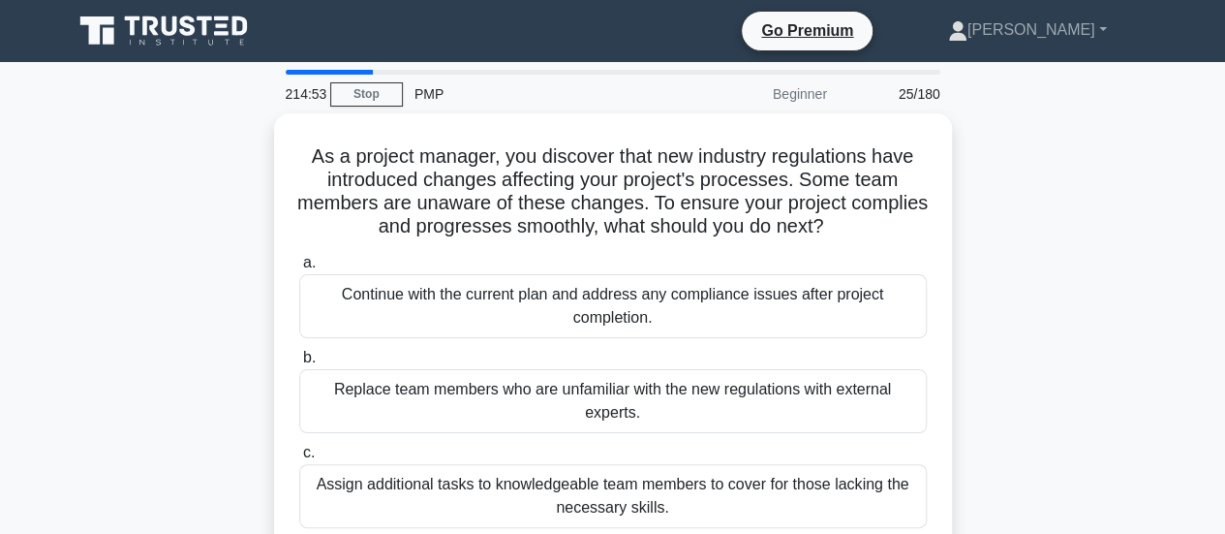
scroll to position [97, 0]
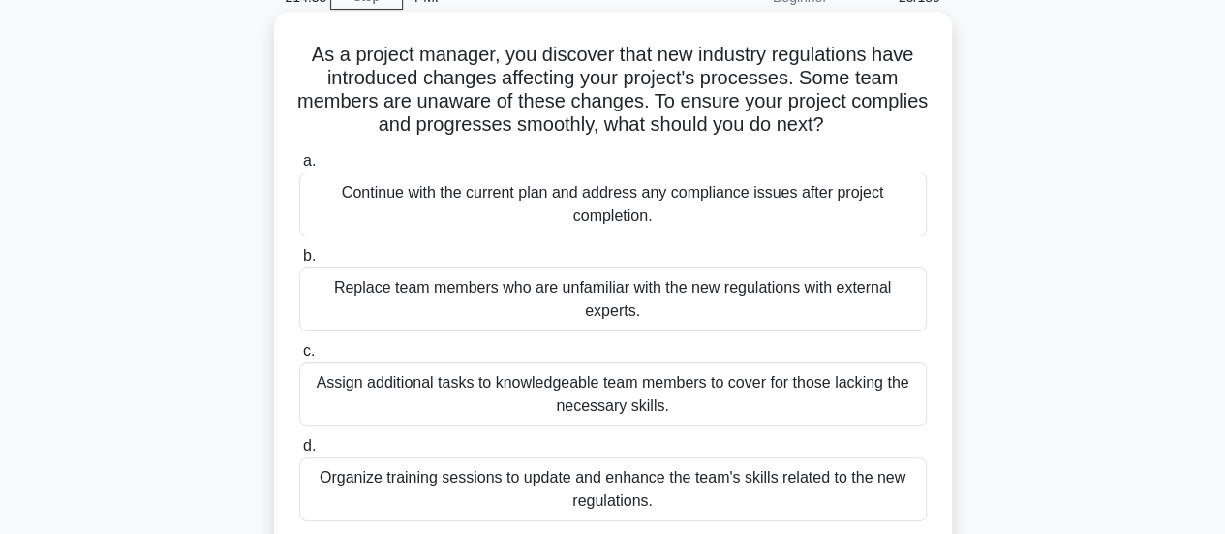
click at [691, 483] on div "Organize training sessions to update and enhance the team's skills related to t…" at bounding box center [612, 489] width 627 height 64
click at [299, 452] on input "d. Organize training sessions to update and enhance the team's skills related t…" at bounding box center [299, 446] width 0 height 13
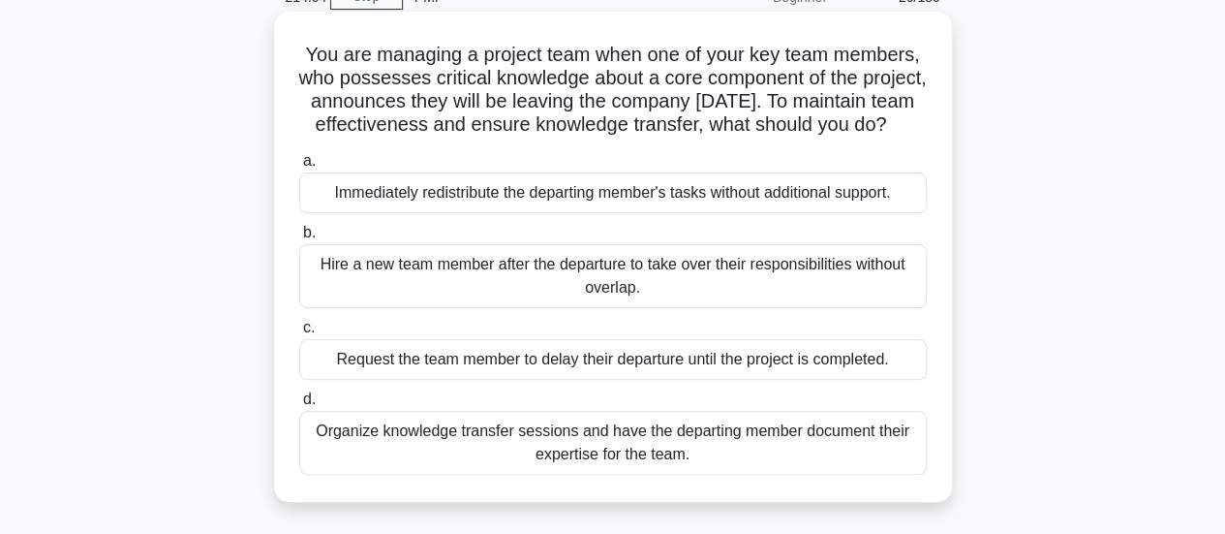
click at [621, 463] on div "Organize knowledge transfer sessions and have the departing member document the…" at bounding box center [612, 443] width 627 height 64
click at [448, 463] on div "Organize knowledge transfer sessions and have the departing member document the…" at bounding box center [612, 443] width 627 height 64
click at [299, 406] on input "d. Organize knowledge transfer sessions and have the departing member document …" at bounding box center [299, 399] width 0 height 13
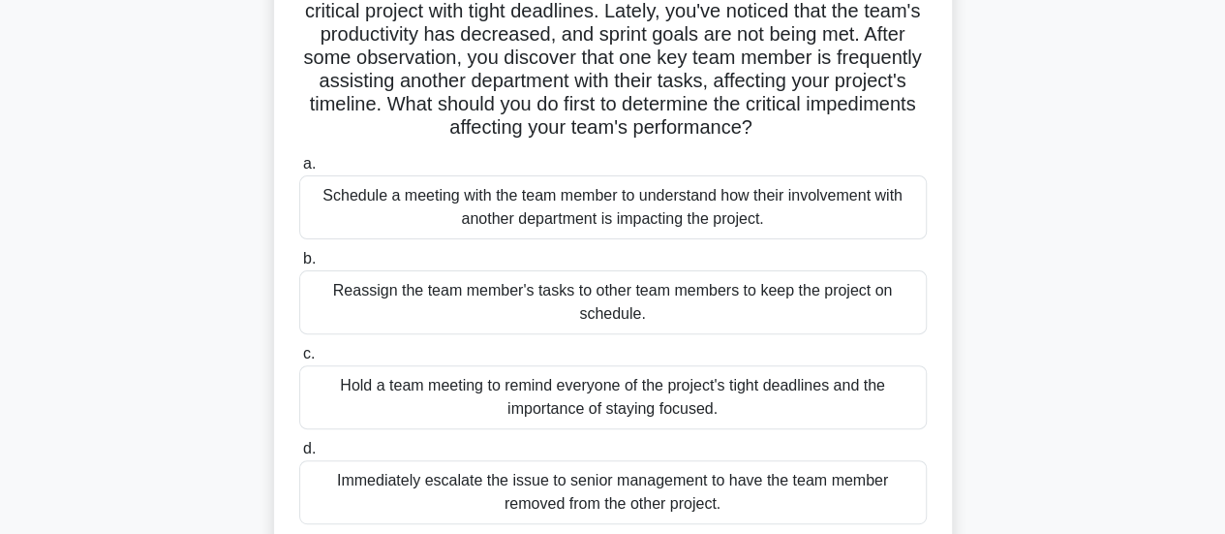
scroll to position [194, 0]
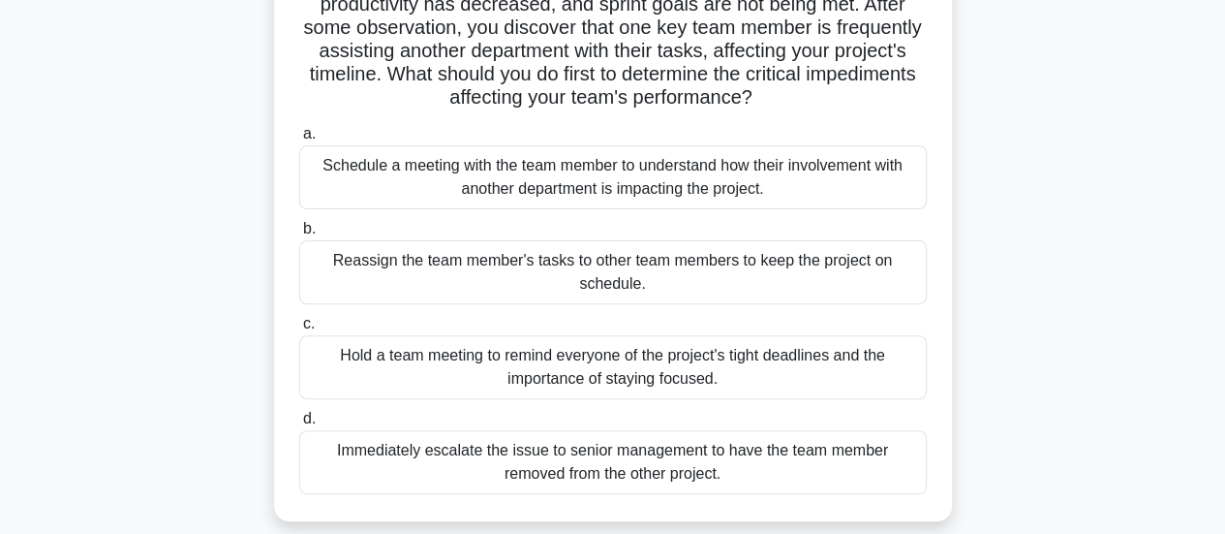
click at [462, 183] on div "Schedule a meeting with the team member to understand how their involvement wit…" at bounding box center [612, 177] width 627 height 64
click at [299, 140] on input "a. Schedule a meeting with the team member to understand how their involvement …" at bounding box center [299, 134] width 0 height 13
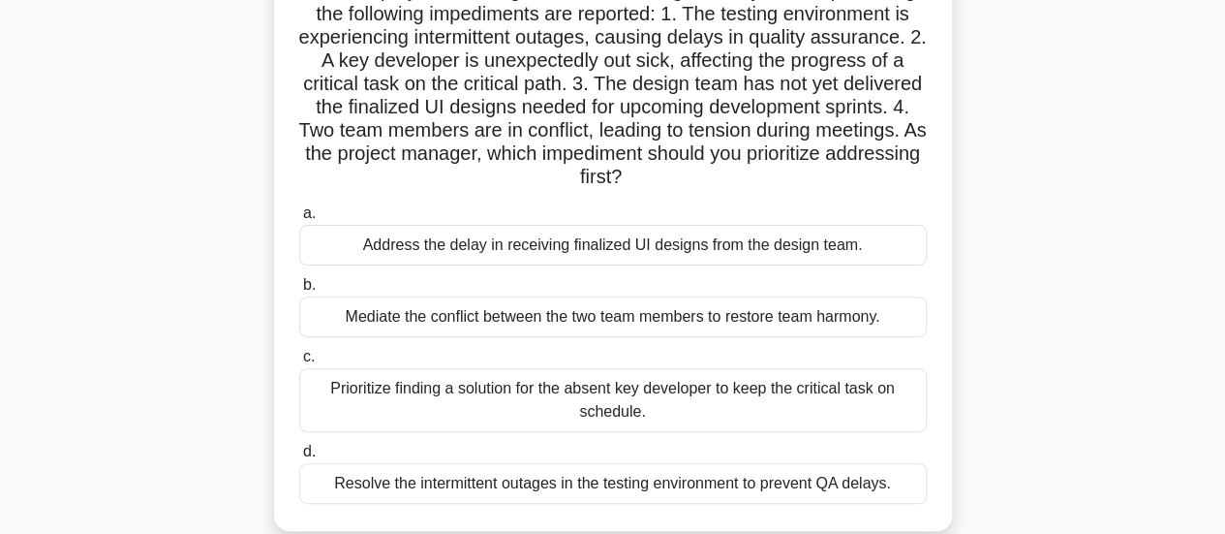
scroll to position [290, 0]
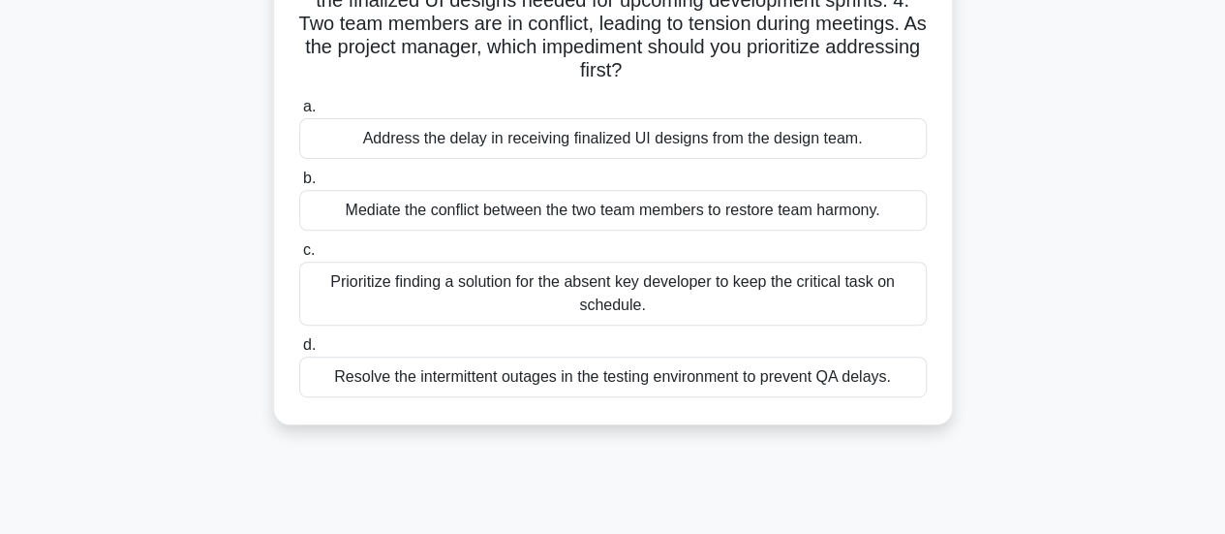
click at [480, 282] on div "Prioritize finding a solution for the absent key developer to keep the critical…" at bounding box center [612, 293] width 627 height 64
click at [533, 287] on div "Prioritize finding a solution for the absent key developer to keep the critical…" at bounding box center [612, 293] width 627 height 64
click at [299, 257] on input "c. Prioritize finding a solution for the absent key developer to keep the criti…" at bounding box center [299, 250] width 0 height 13
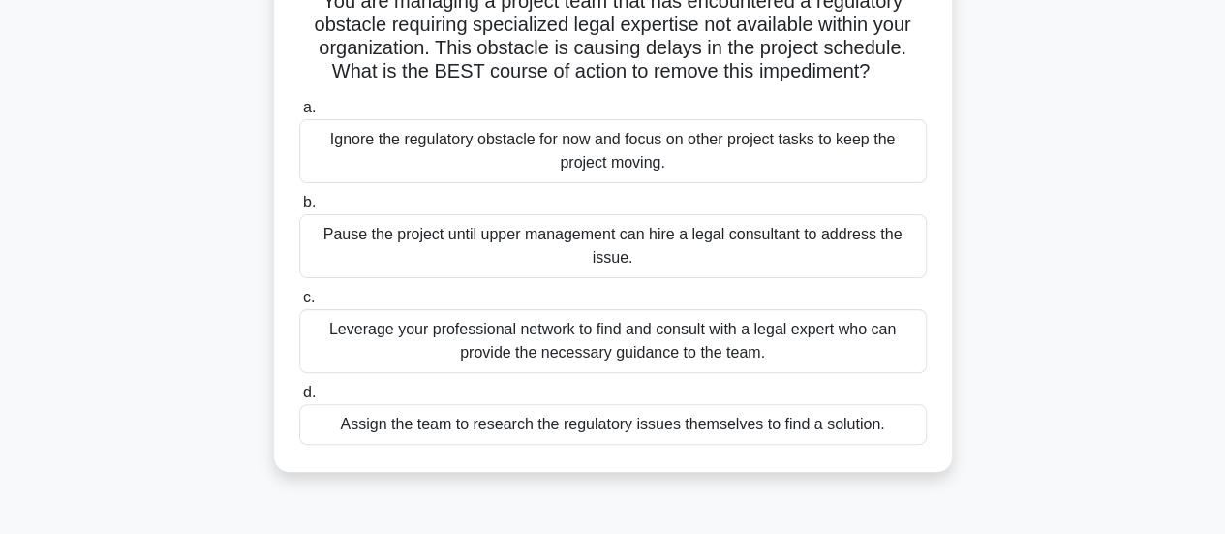
scroll to position [194, 0]
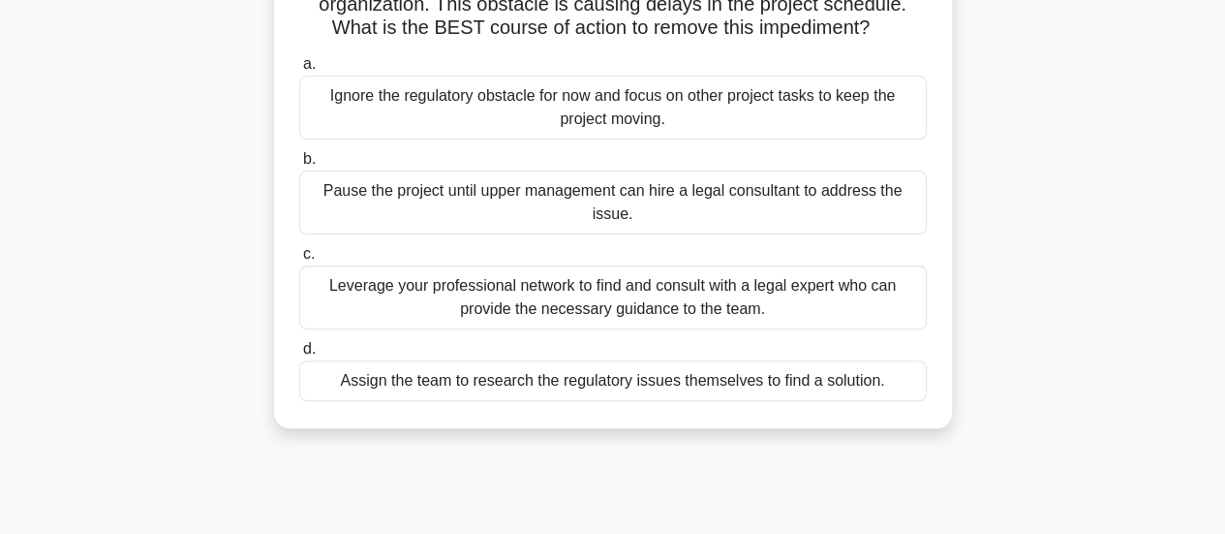
click at [539, 312] on div "Leverage your professional network to find and consult with a legal expert who …" at bounding box center [612, 297] width 627 height 64
click at [299, 260] on input "c. Leverage your professional network to find and consult with a legal expert w…" at bounding box center [299, 254] width 0 height 13
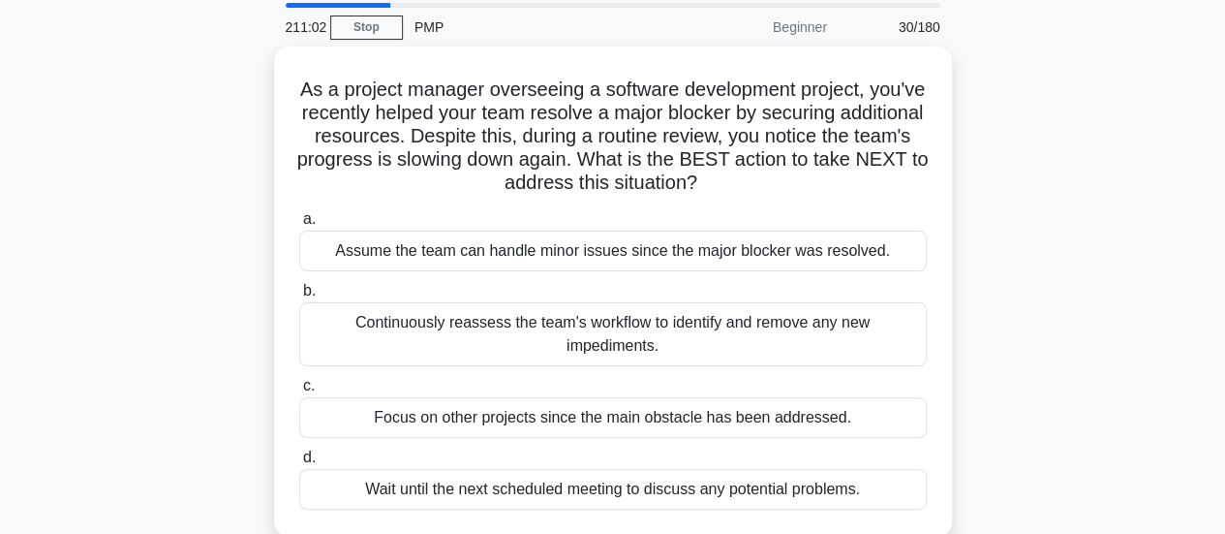
scroll to position [97, 0]
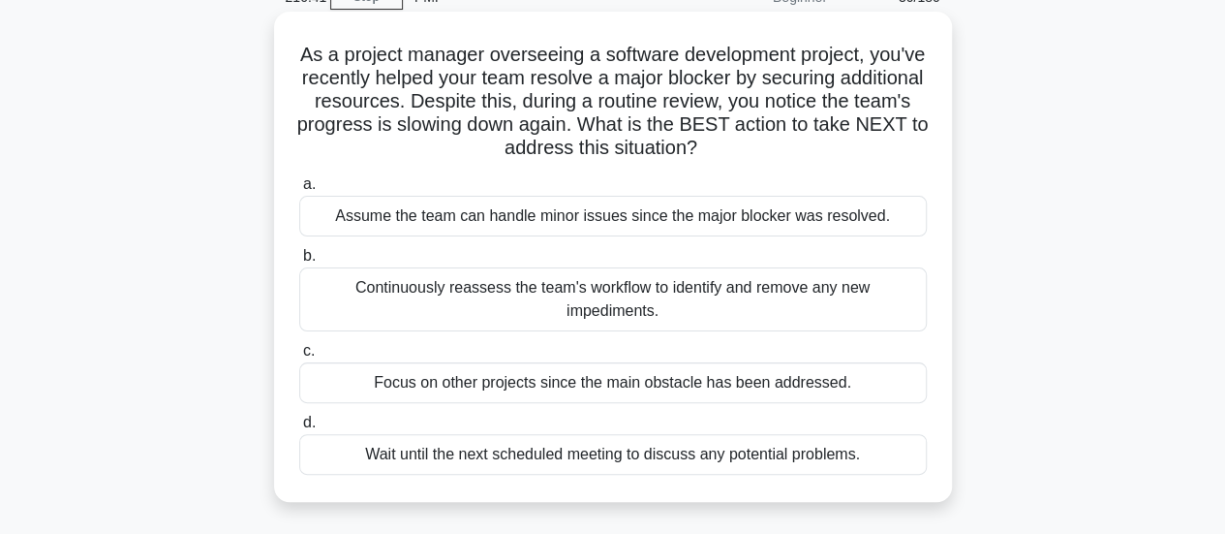
click at [600, 440] on div "Wait until the next scheduled meeting to discuss any potential problems." at bounding box center [612, 454] width 627 height 41
click at [299, 429] on input "d. Wait until the next scheduled meeting to discuss any potential problems." at bounding box center [299, 422] width 0 height 13
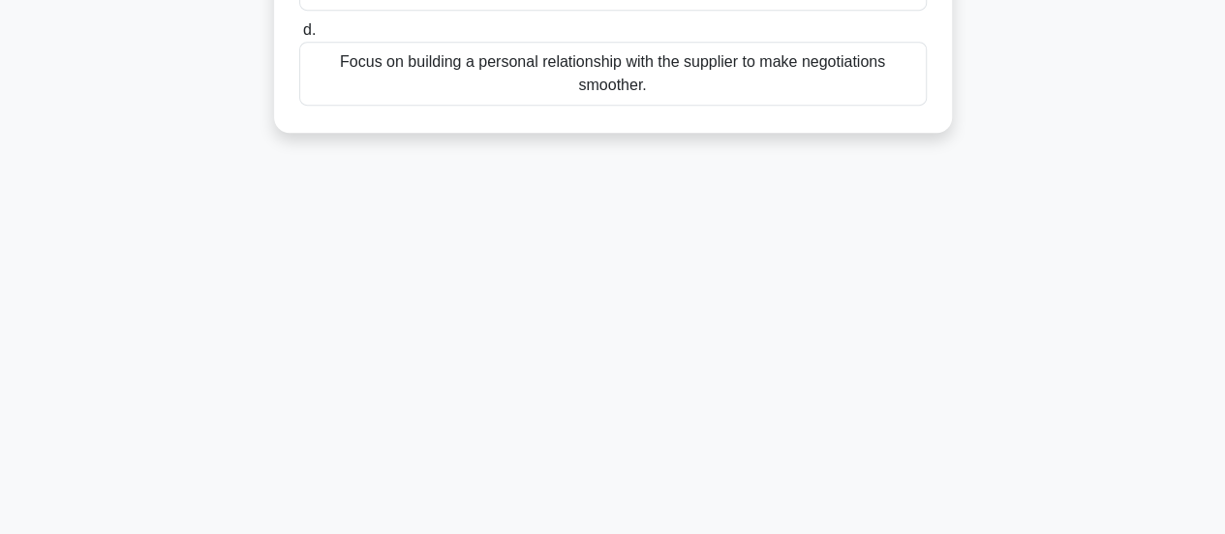
scroll to position [0, 0]
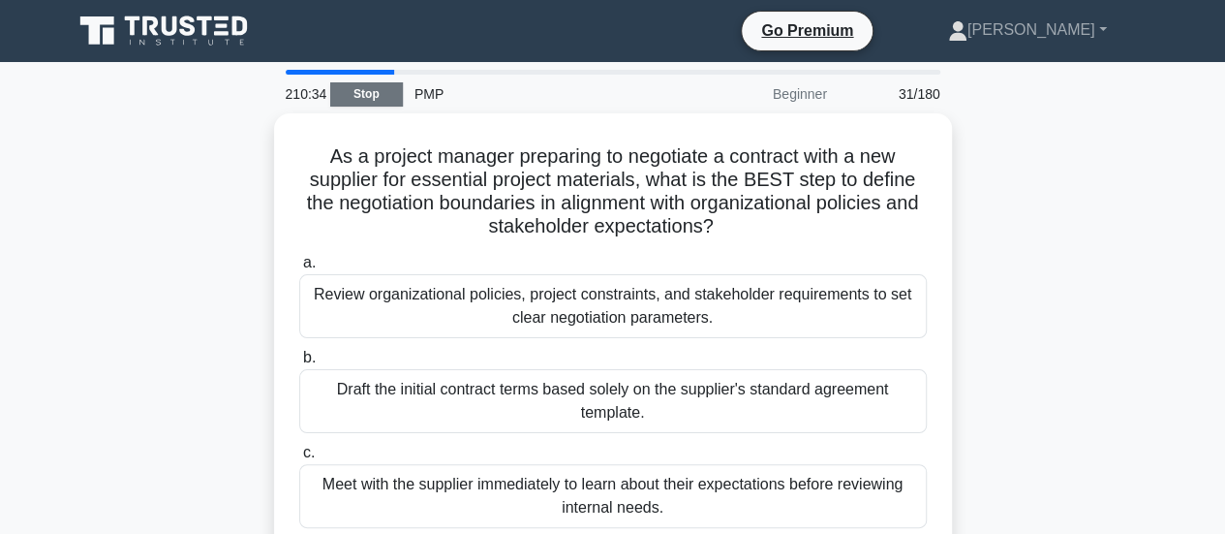
click at [364, 100] on link "Stop" at bounding box center [366, 94] width 73 height 24
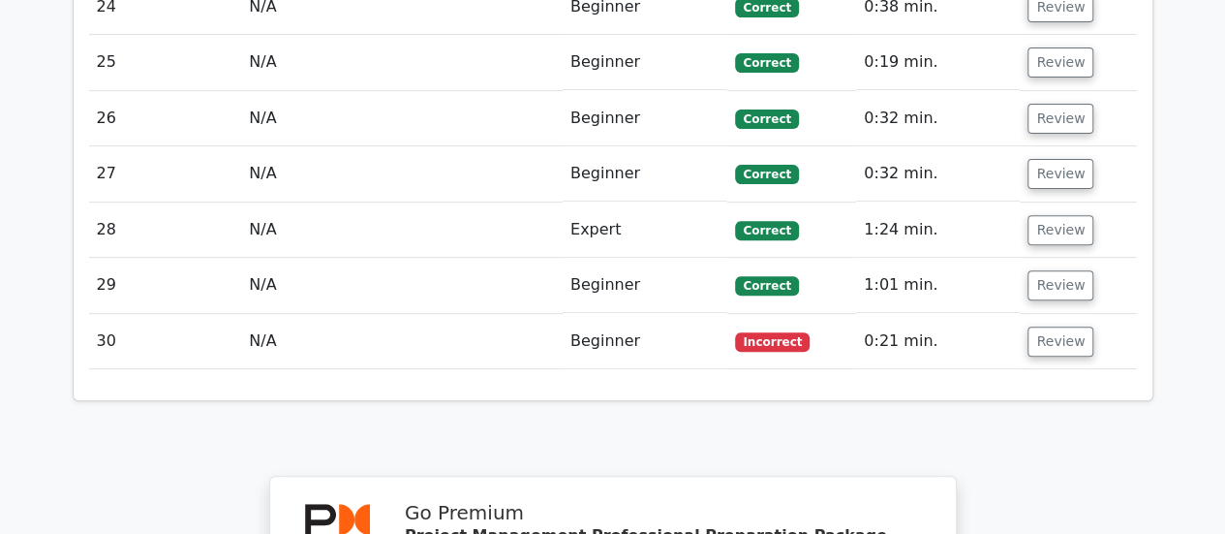
scroll to position [3970, 0]
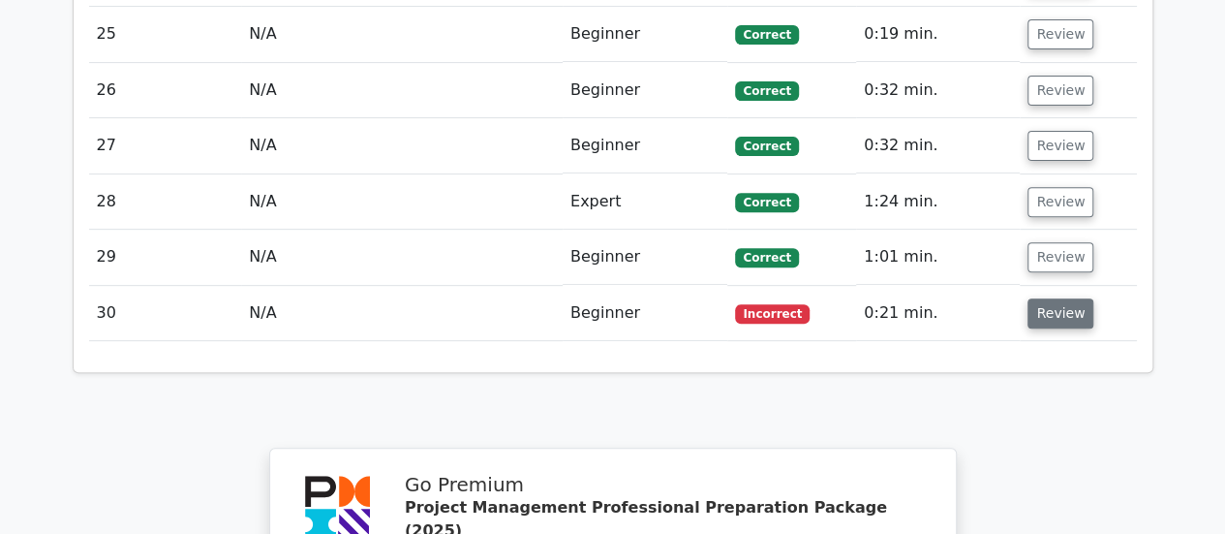
click at [1046, 298] on button "Review" at bounding box center [1060, 313] width 66 height 30
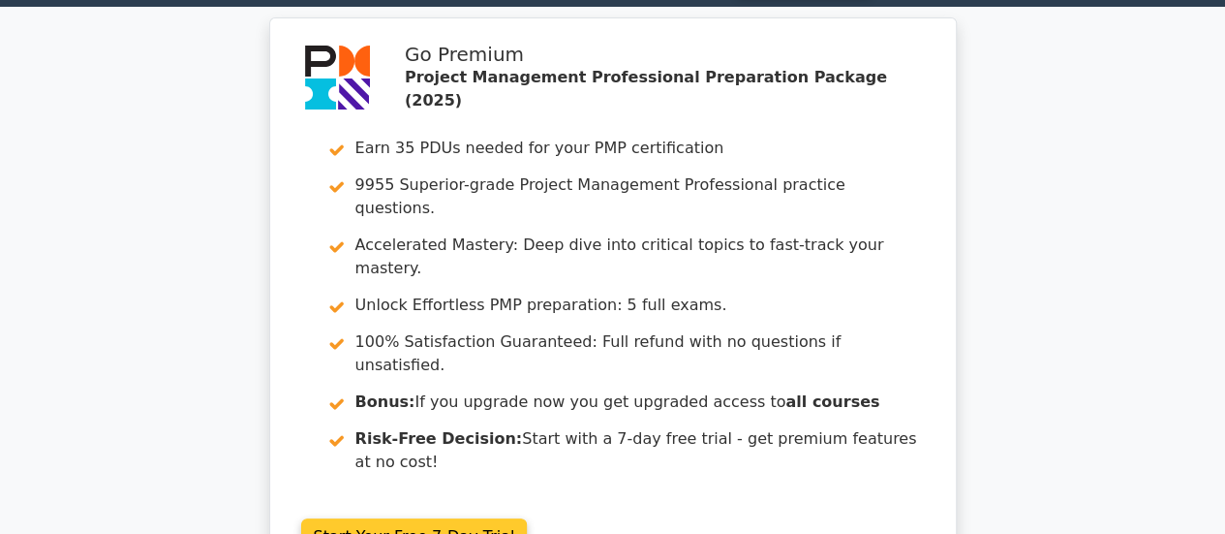
scroll to position [0, 0]
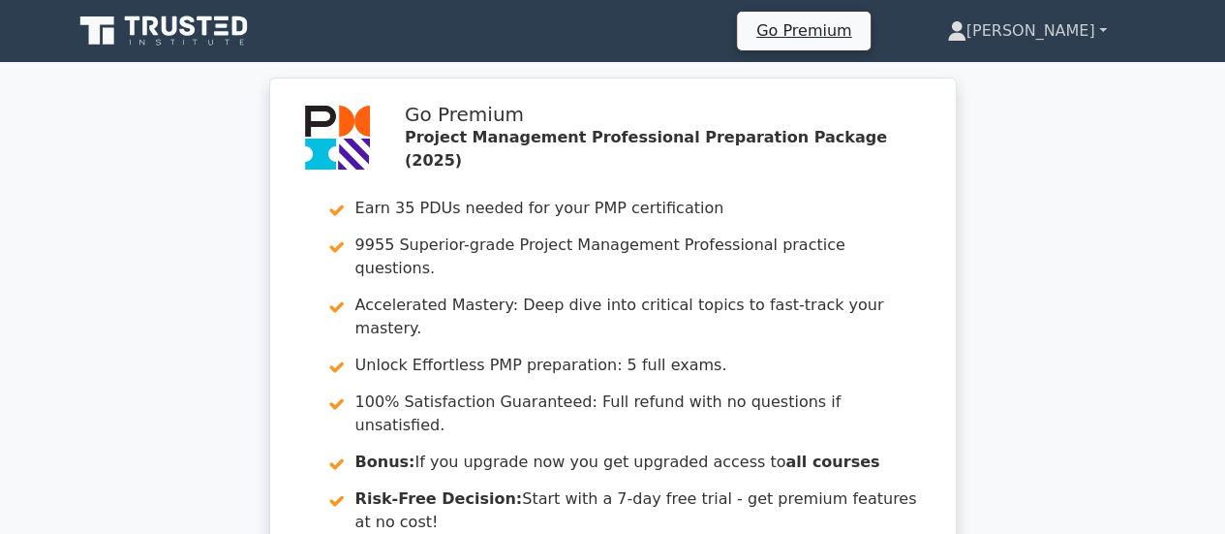
click at [1057, 30] on link "[PERSON_NAME]" at bounding box center [1027, 31] width 253 height 39
click at [1017, 76] on link "Profile" at bounding box center [977, 76] width 153 height 31
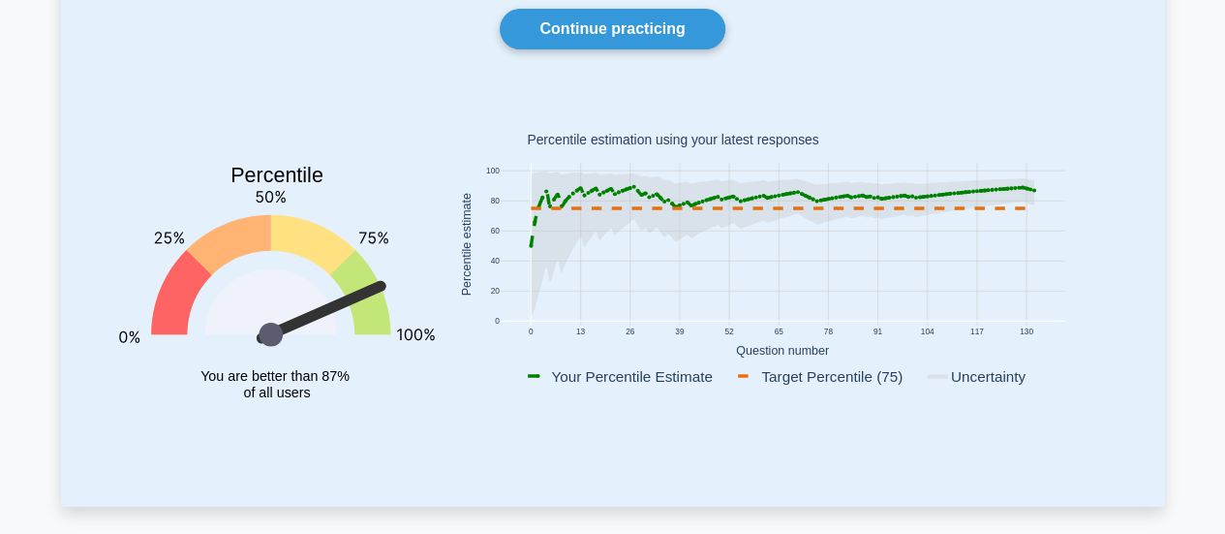
scroll to position [172, 0]
